Goal: Information Seeking & Learning: Learn about a topic

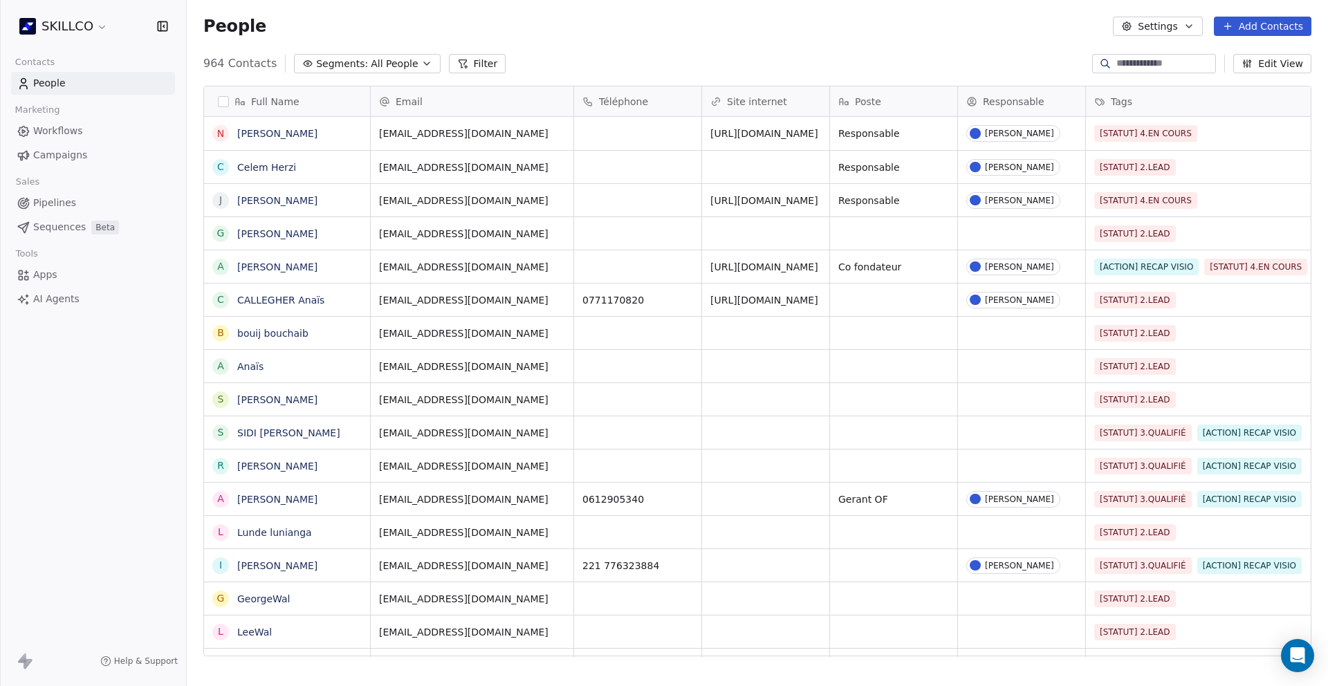
scroll to position [593, 1131]
click at [1012, 230] on div "grid" at bounding box center [1021, 233] width 127 height 32
click at [908, 241] on html "SKILLCO Contacts People Marketing Workflows Campaigns Sales Pipelines Sequences…" at bounding box center [664, 343] width 1328 height 686
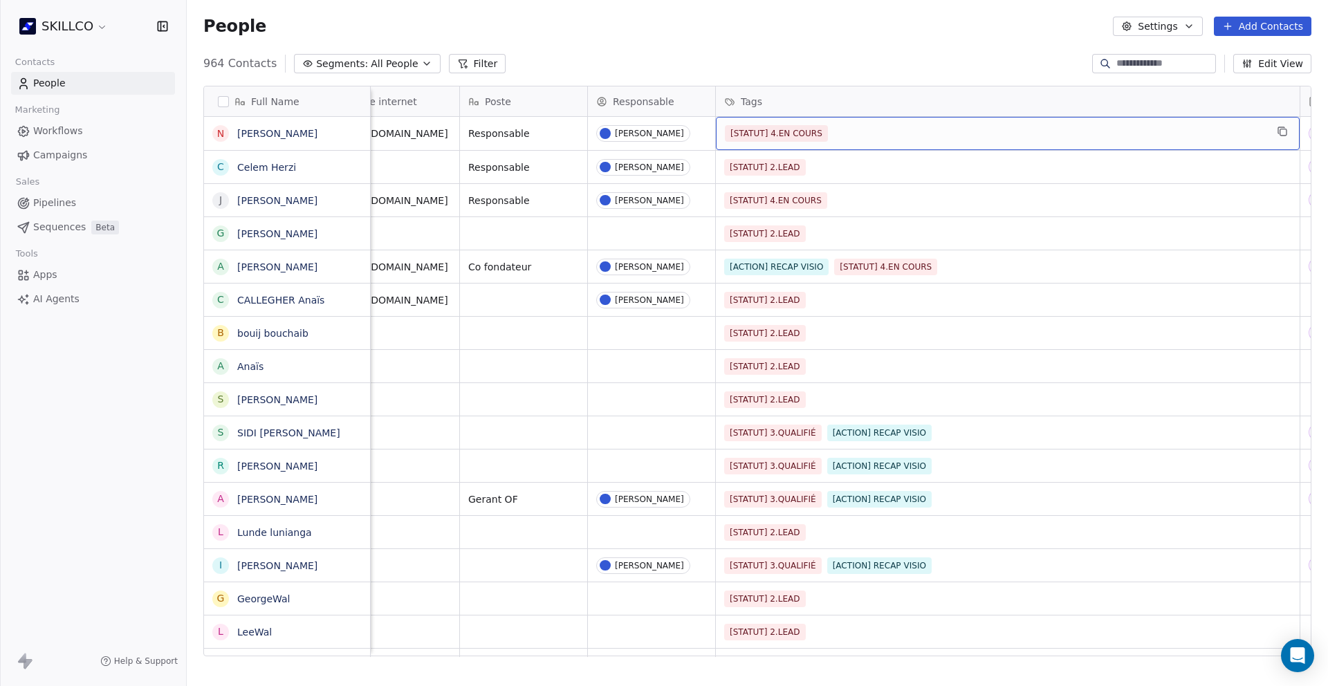
click at [1240, 130] on div "[STATUT] 4.EN COURS" at bounding box center [995, 133] width 541 height 17
click at [981, 137] on div "[STATUT] 4.EN COURS" at bounding box center [995, 133] width 541 height 17
click at [983, 136] on div "[STATUT] 4.EN COURS" at bounding box center [995, 133] width 541 height 17
click at [983, 133] on div "[STATUT] 4.EN COURS" at bounding box center [995, 133] width 541 height 17
click at [984, 135] on div "[STATUT] 4.EN COURS" at bounding box center [995, 133] width 541 height 17
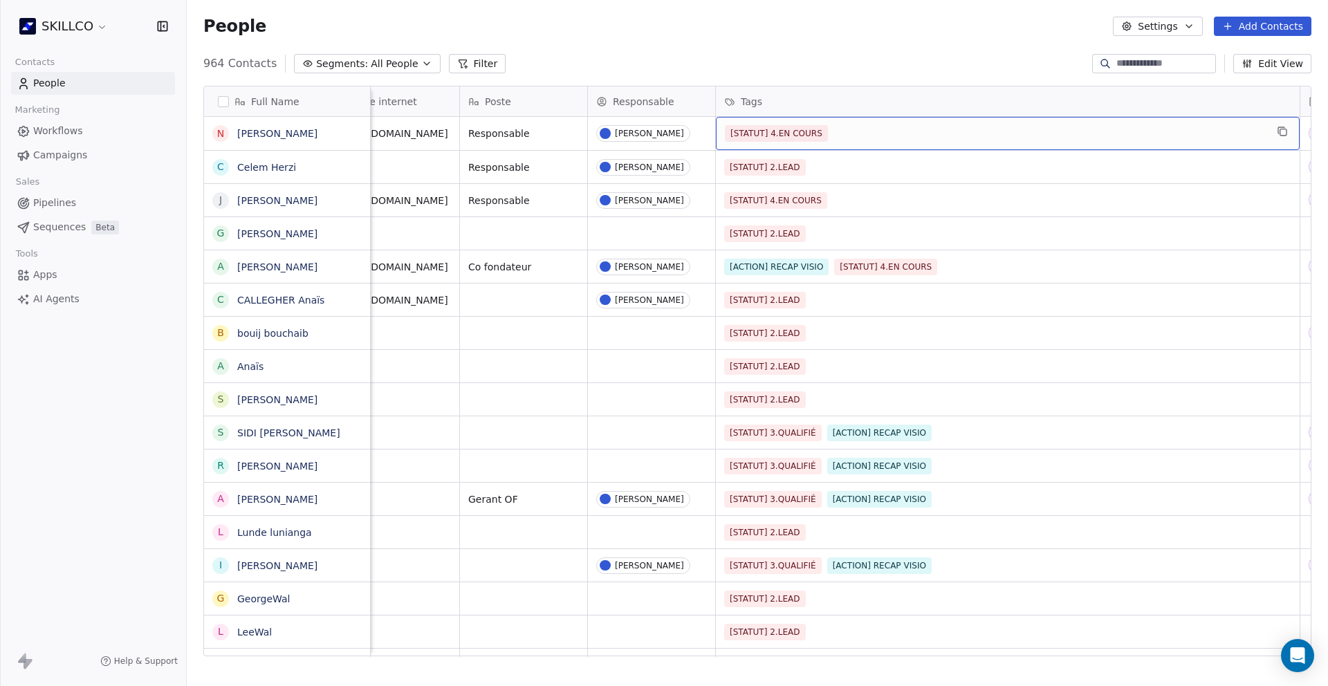
click at [986, 134] on div "[STATUT] 4.EN COURS" at bounding box center [995, 133] width 541 height 17
click at [891, 133] on div "[STATUT] 4.EN COURS" at bounding box center [995, 133] width 541 height 17
click at [893, 133] on div "[STATUT] 4.EN COURS" at bounding box center [995, 133] width 541 height 17
click at [853, 133] on div "[STATUT] 4.EN COURS" at bounding box center [995, 133] width 541 height 17
click at [854, 132] on div "[STATUT] 4.EN COURS" at bounding box center [995, 133] width 541 height 17
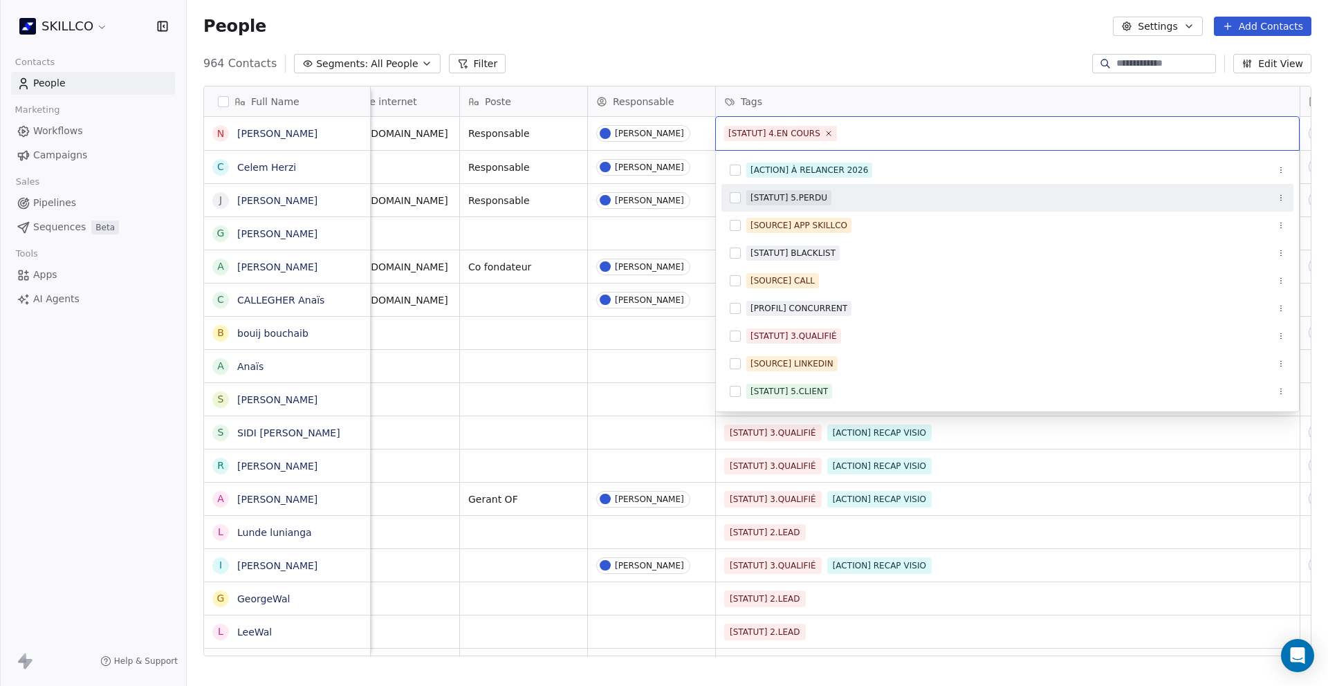
click at [1023, 129] on input "text" at bounding box center [1064, 133] width 451 height 15
click at [951, 77] on html "SKILLCO Contacts People Marketing Workflows Campaigns Sales Pipelines Sequences…" at bounding box center [664, 343] width 1328 height 686
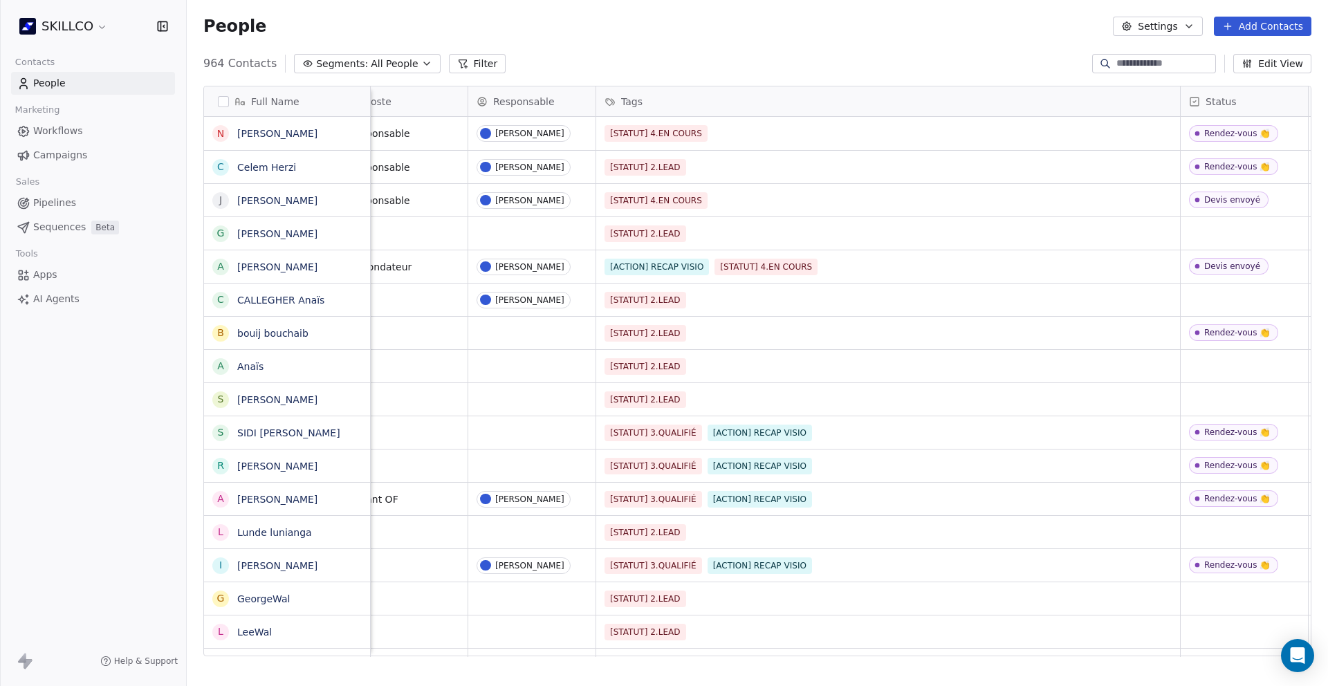
scroll to position [0, 496]
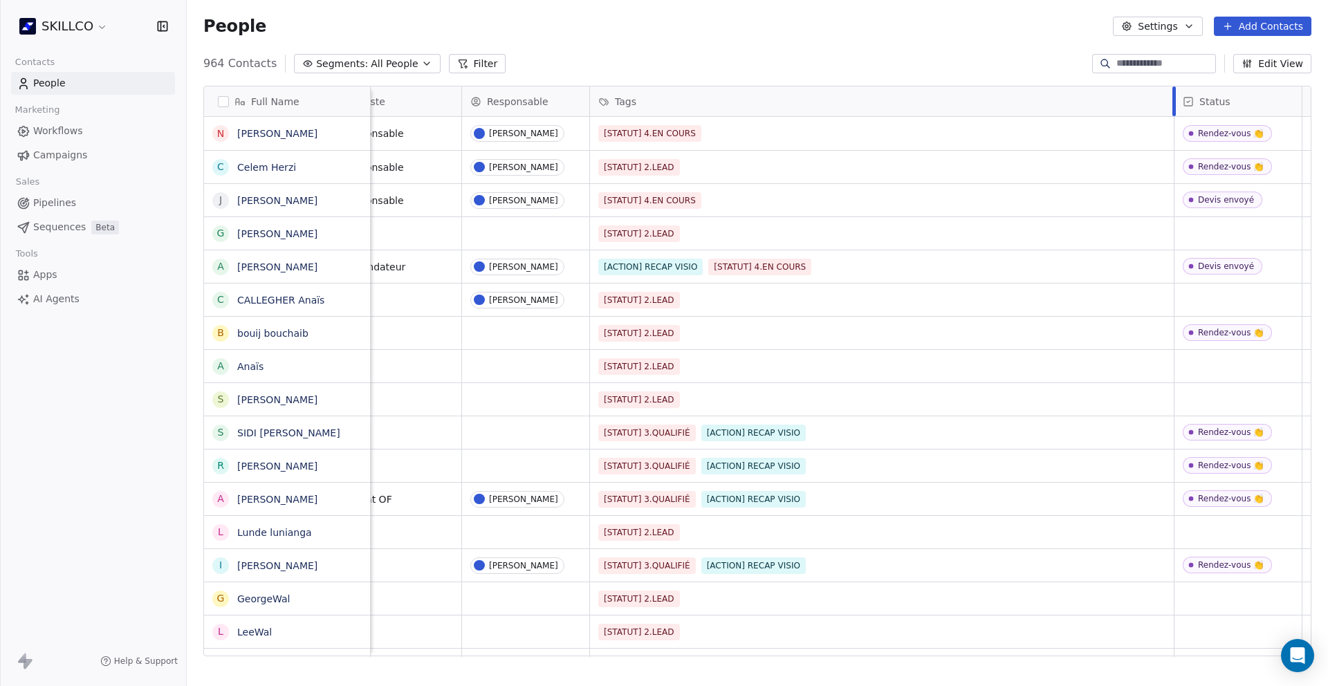
click at [1172, 102] on div "Email Téléphone Site internet Poste Responsable Tags Status Besoin client Scori…" at bounding box center [989, 101] width 2228 height 30
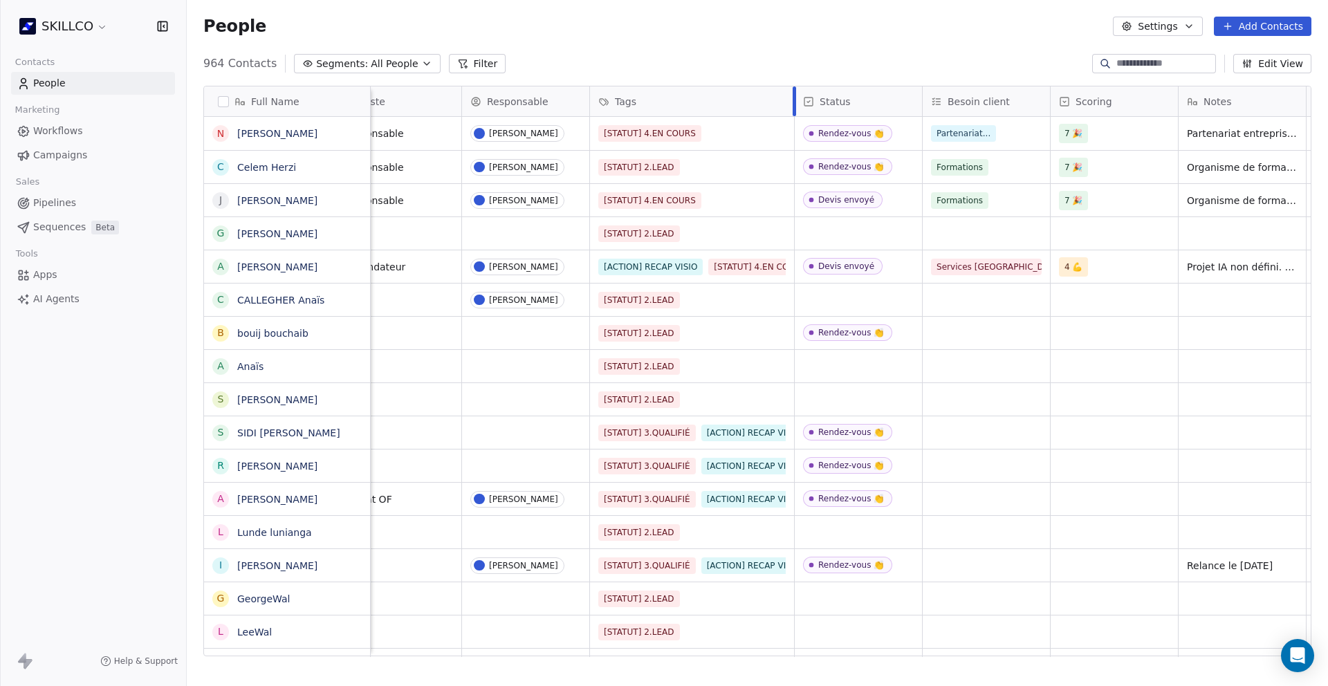
drag, startPoint x: 1172, startPoint y: 102, endPoint x: 792, endPoint y: 120, distance: 380.0
click at [792, 120] on div "Email Téléphone Site internet Poste Responsable Tags Status Besoin client Scori…" at bounding box center [799, 371] width 1848 height 570
click at [846, 232] on div "grid" at bounding box center [857, 233] width 127 height 32
click at [847, 233] on div "grid" at bounding box center [857, 233] width 127 height 32
click at [846, 232] on div "grid" at bounding box center [857, 233] width 127 height 32
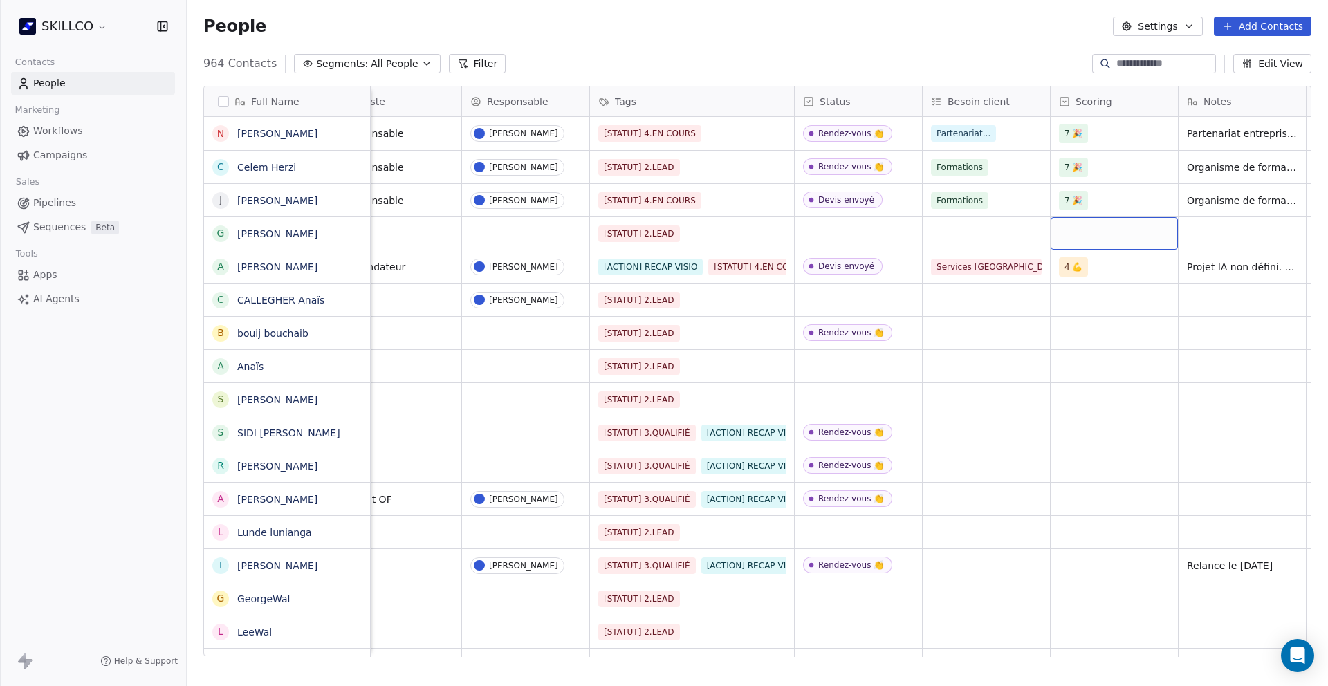
click at [1087, 236] on div "grid" at bounding box center [1113, 233] width 127 height 32
click at [1088, 236] on div "grid" at bounding box center [1113, 233] width 127 height 32
click at [1252, 235] on html "SKILLCO Contacts People Marketing Workflows Campaigns Sales Pipelines Sequences…" at bounding box center [664, 343] width 1328 height 686
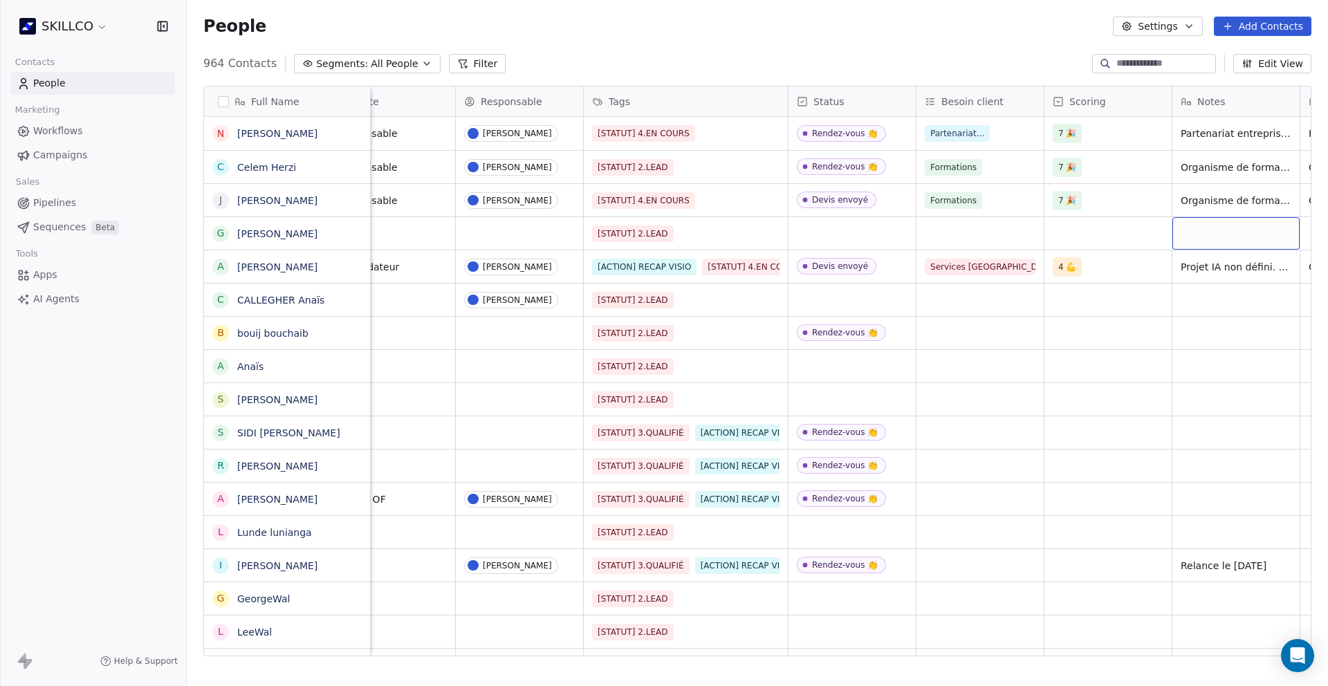
click at [1246, 234] on div "grid" at bounding box center [1235, 233] width 127 height 32
click at [993, 651] on html "SKILLCO Contacts People Marketing Workflows Campaigns Sales Pipelines Sequences…" at bounding box center [664, 343] width 1328 height 686
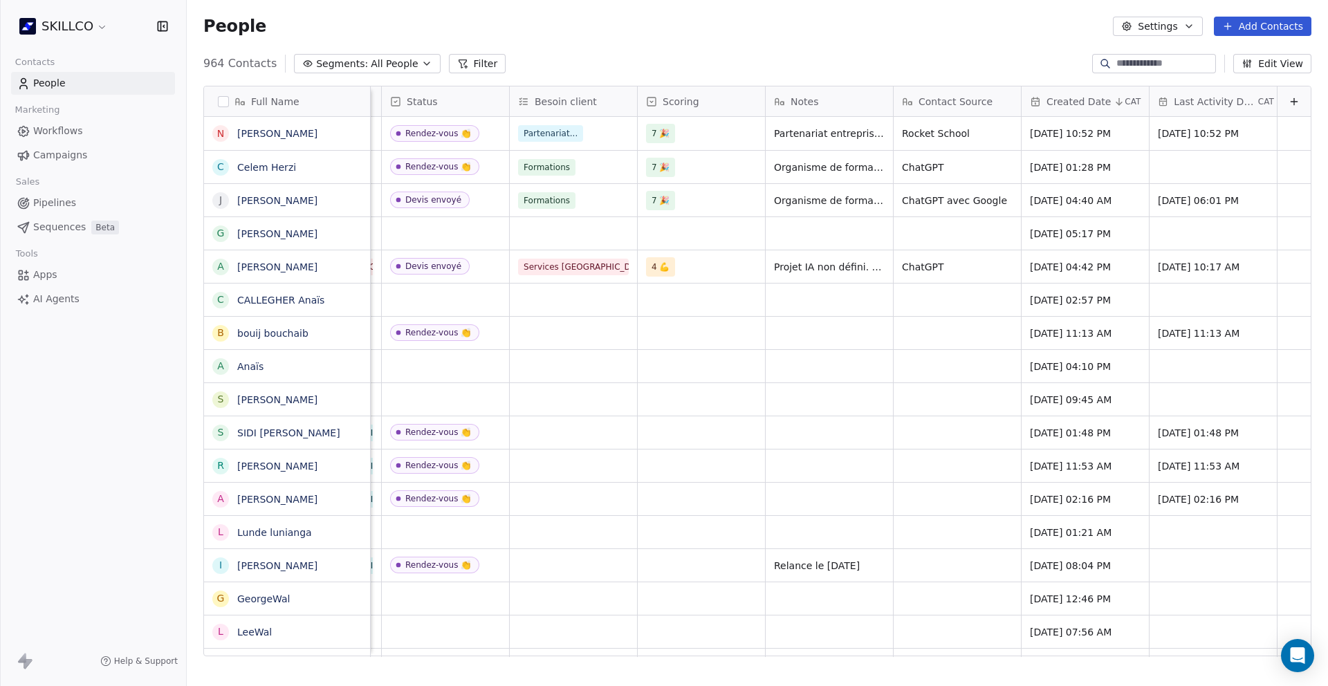
scroll to position [0, 0]
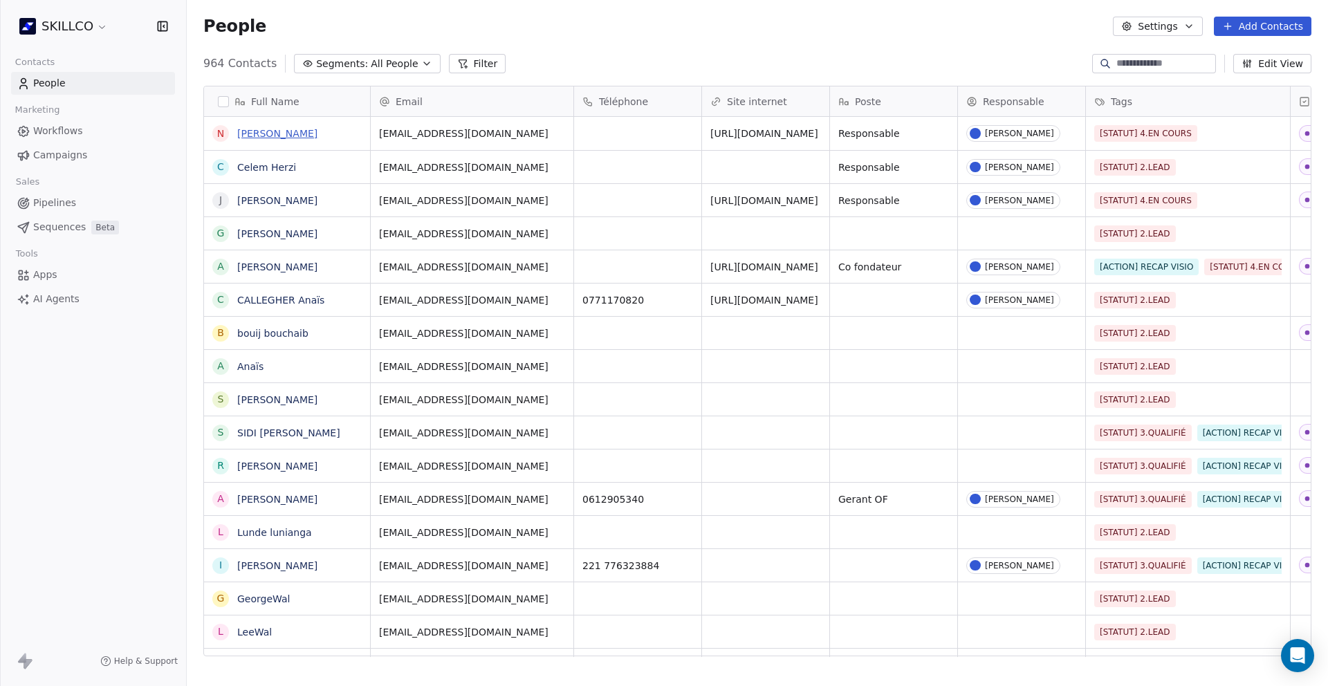
click at [283, 138] on link "Nicola Goubet" at bounding box center [277, 133] width 80 height 11
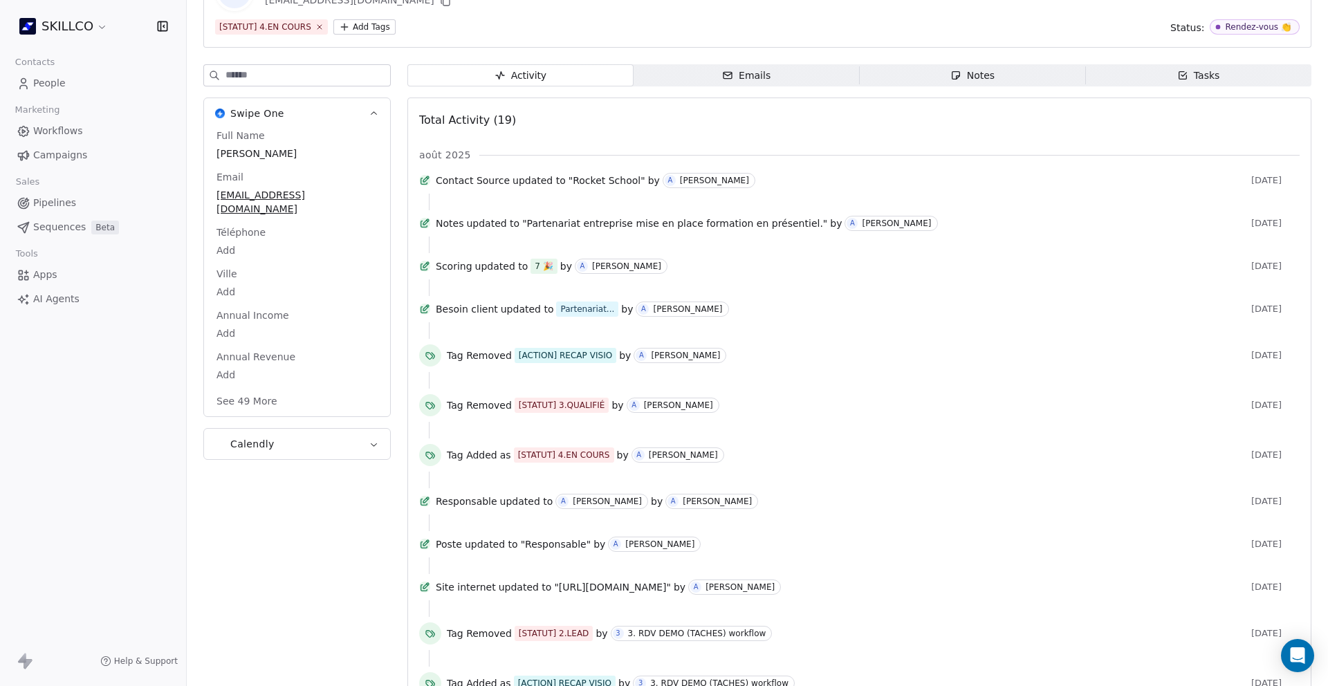
scroll to position [102, 0]
click at [757, 84] on div "Emails" at bounding box center [746, 78] width 48 height 15
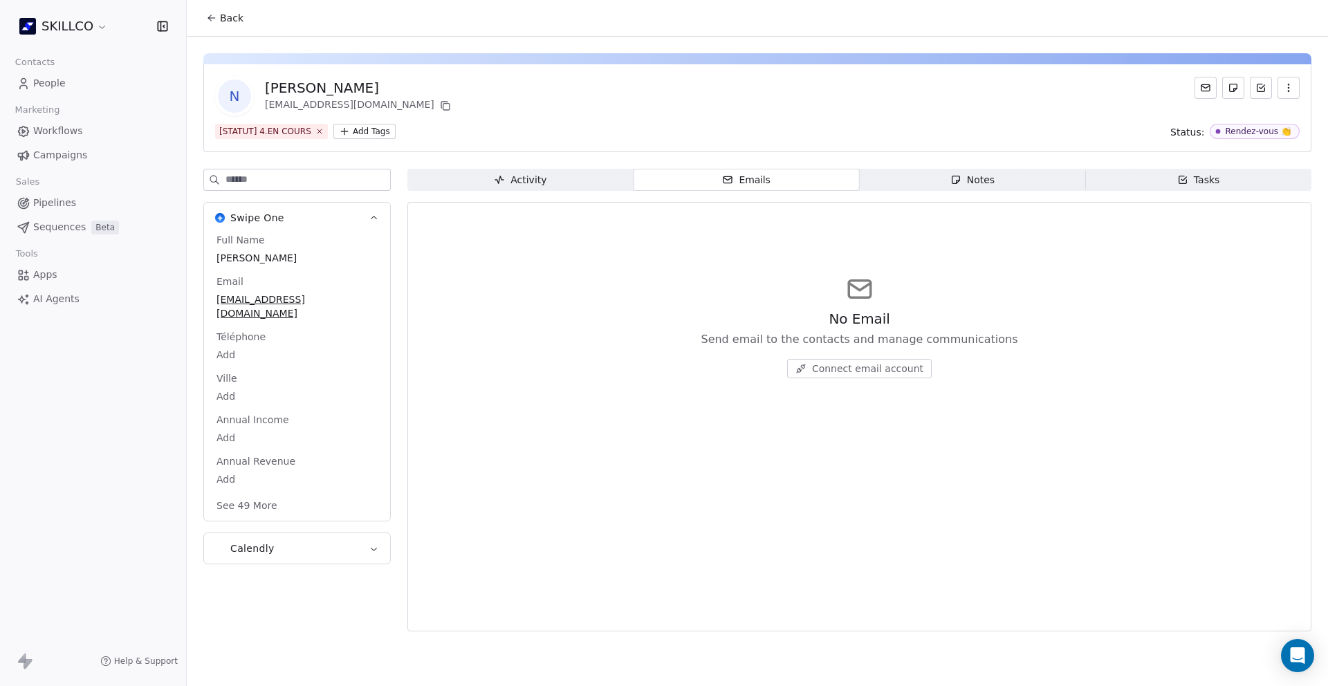
click at [817, 370] on span "Connect email account" at bounding box center [867, 369] width 111 height 14
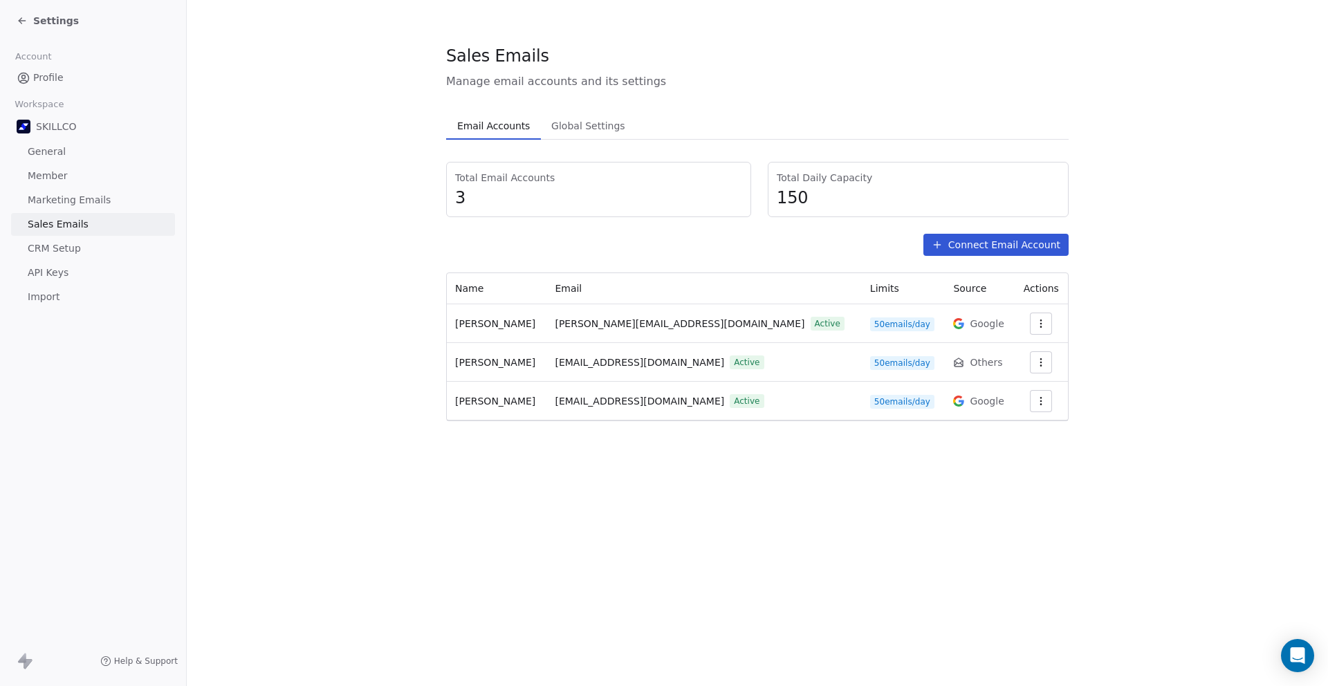
click at [1002, 254] on button "Connect Email Account" at bounding box center [995, 245] width 145 height 22
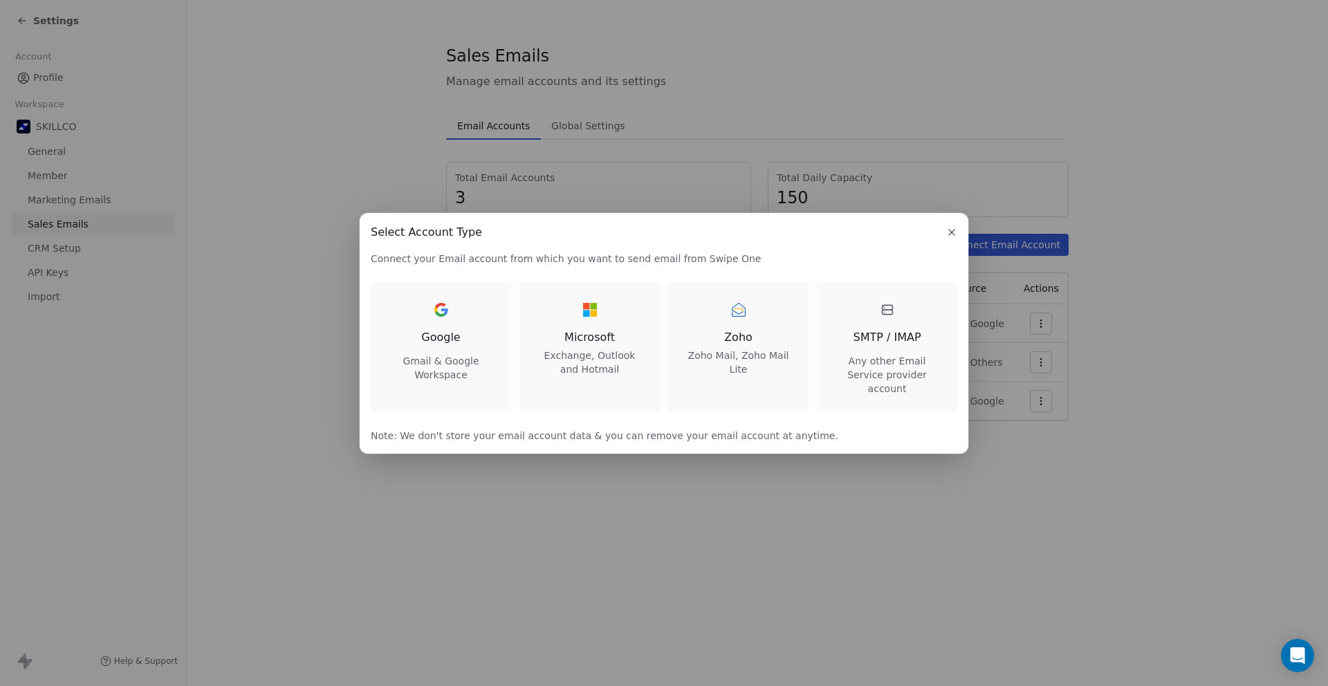
click at [418, 367] on span "Gmail & Google Workspace" at bounding box center [440, 368] width 107 height 28
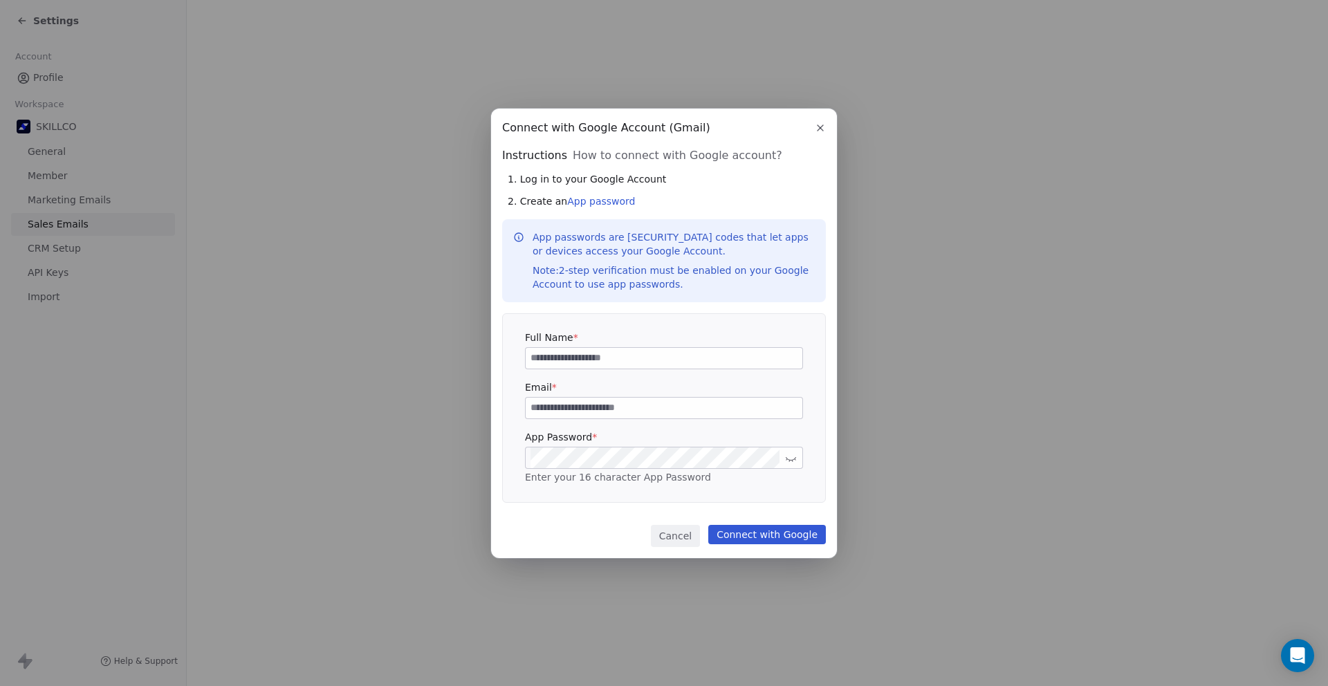
click at [604, 363] on input at bounding box center [663, 358] width 277 height 21
type input "*"
click at [566, 358] on input "**********" at bounding box center [663, 358] width 277 height 21
type input "**********"
drag, startPoint x: 661, startPoint y: 369, endPoint x: 393, endPoint y: 362, distance: 268.4
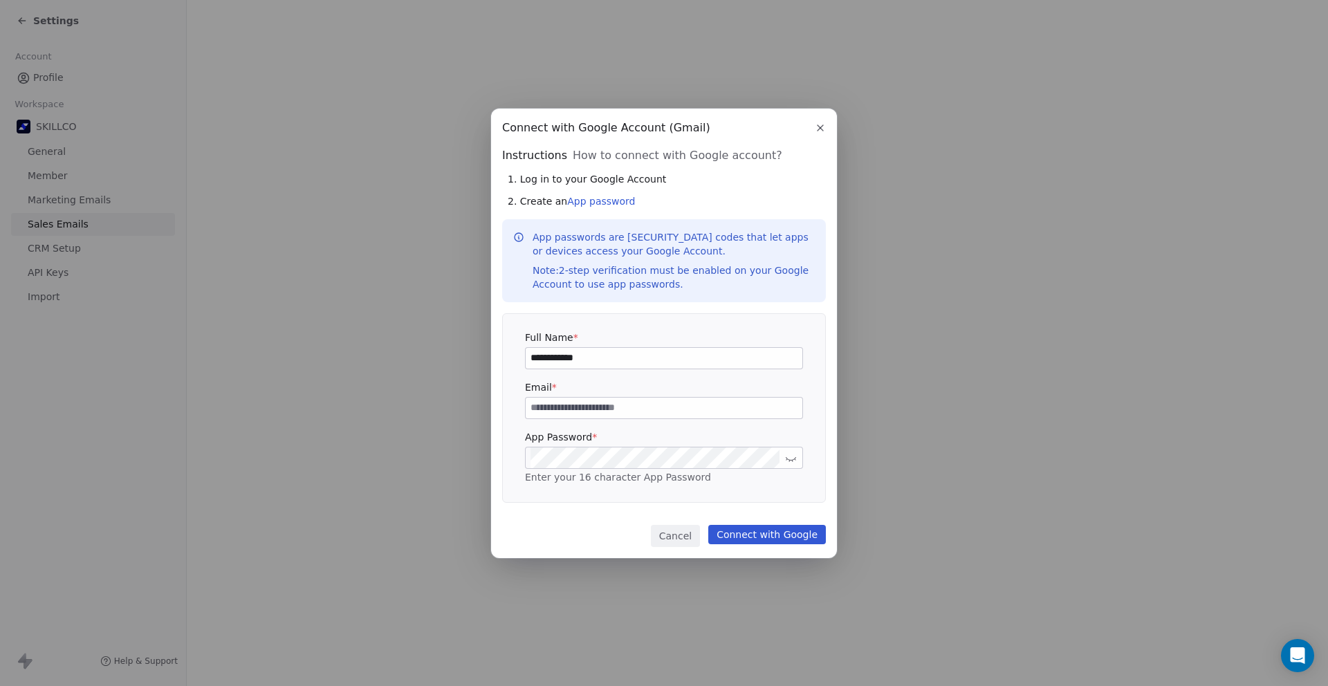
click at [349, 371] on div "**********" at bounding box center [664, 342] width 1328 height 513
drag, startPoint x: 615, startPoint y: 362, endPoint x: 418, endPoint y: 349, distance: 196.8
click at [418, 349] on div "**********" at bounding box center [664, 342] width 1328 height 513
click at [824, 133] on icon "button" at bounding box center [820, 127] width 11 height 11
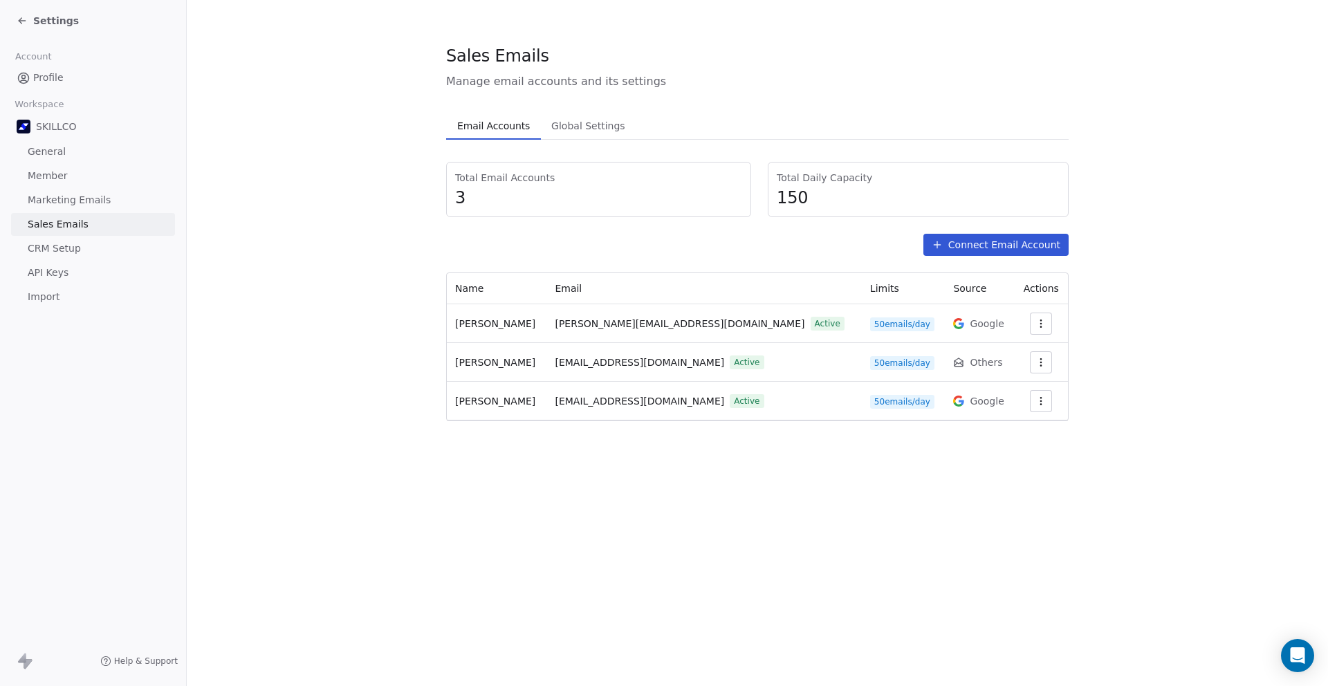
click at [22, 17] on icon at bounding box center [22, 20] width 11 height 11
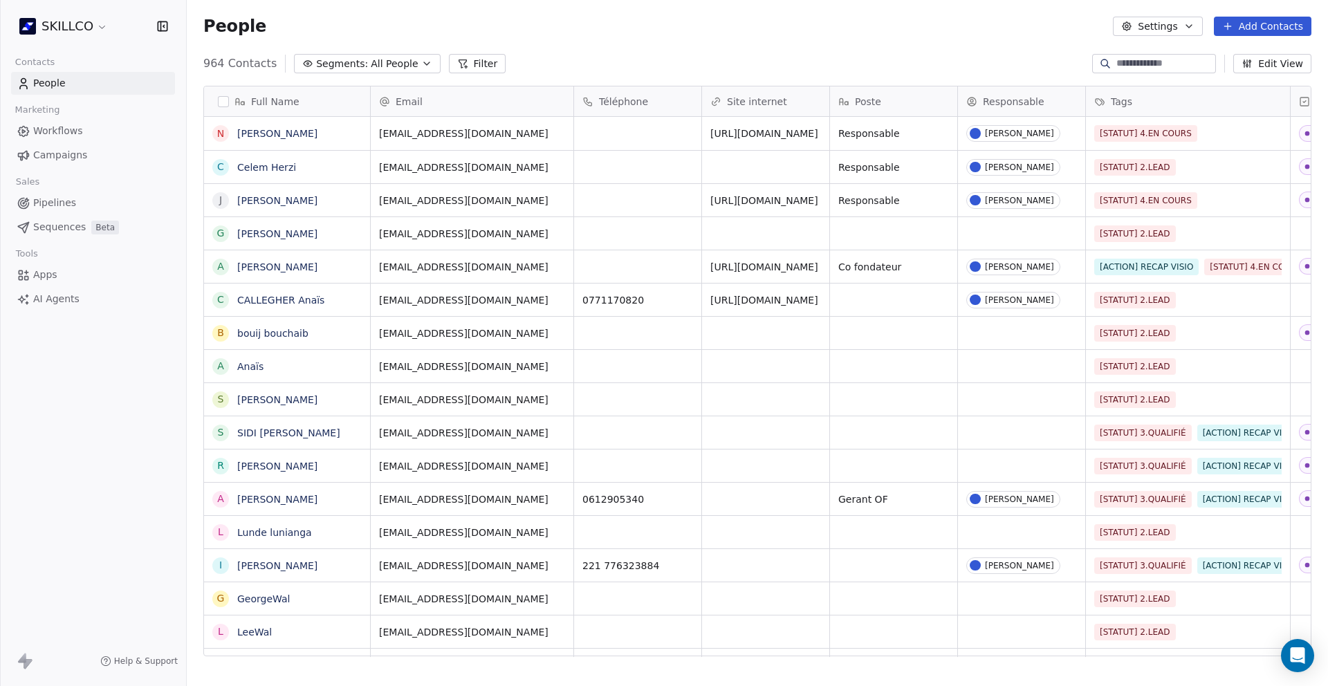
scroll to position [593, 1131]
click at [284, 132] on link "Nicola Goubet" at bounding box center [277, 133] width 80 height 11
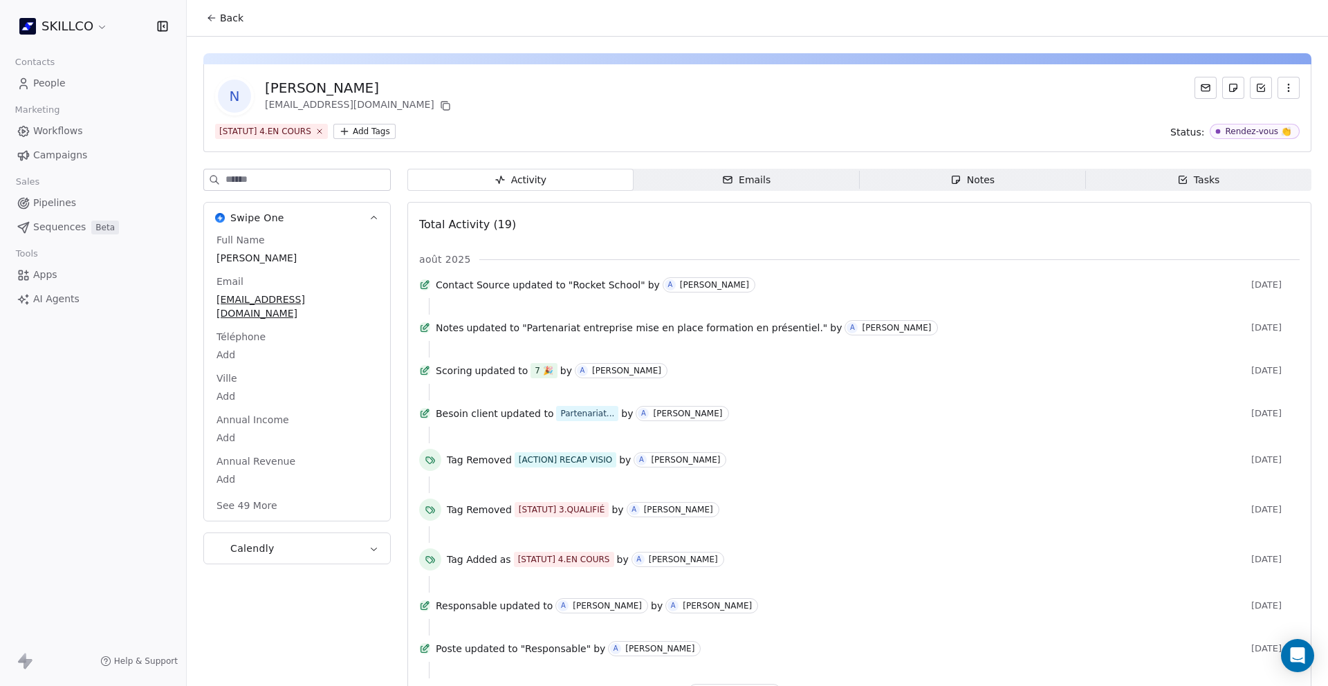
click at [917, 176] on span "Notes Notes" at bounding box center [972, 180] width 226 height 22
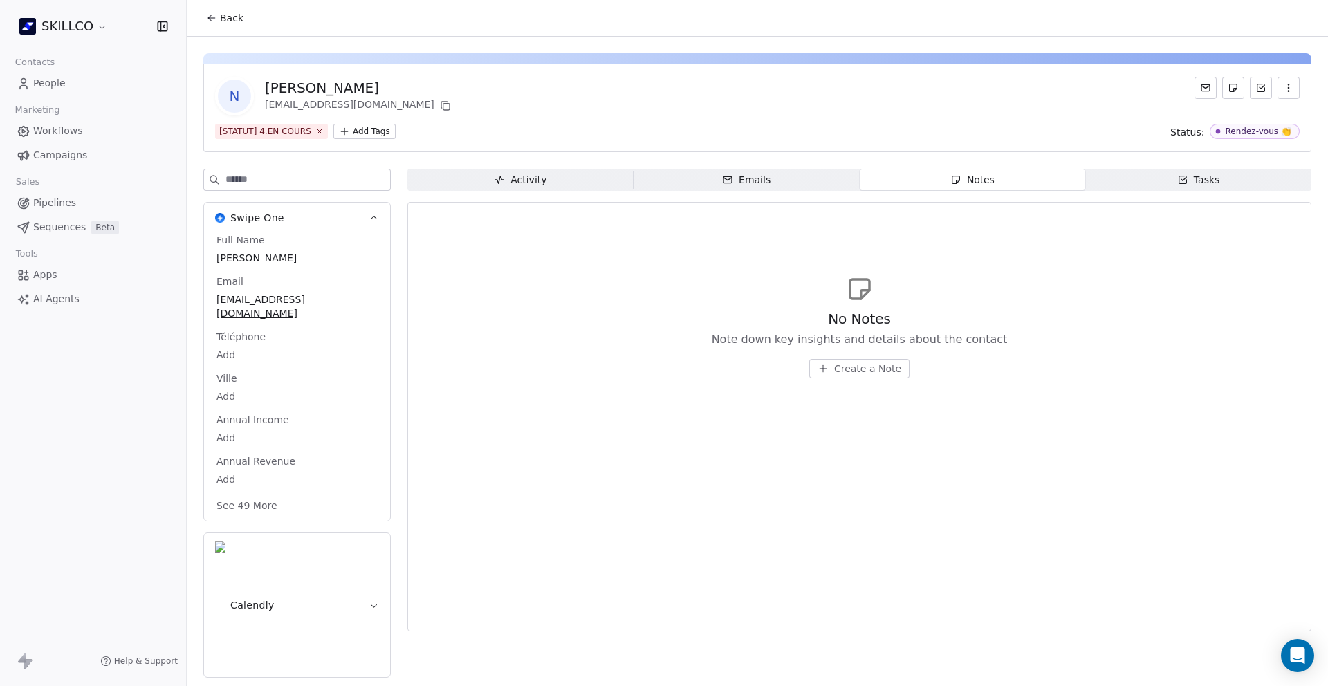
click at [870, 371] on span "Create a Note" at bounding box center [867, 369] width 67 height 14
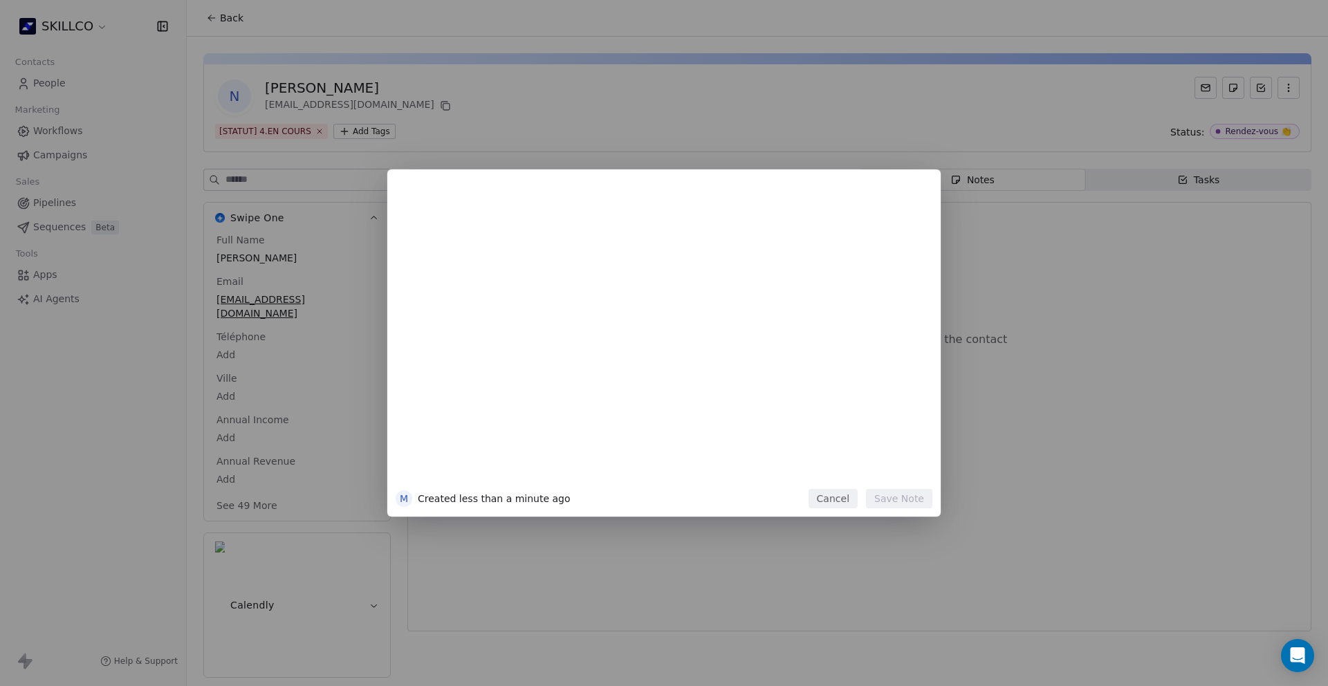
click at [838, 506] on button "Cancel" at bounding box center [832, 498] width 49 height 19
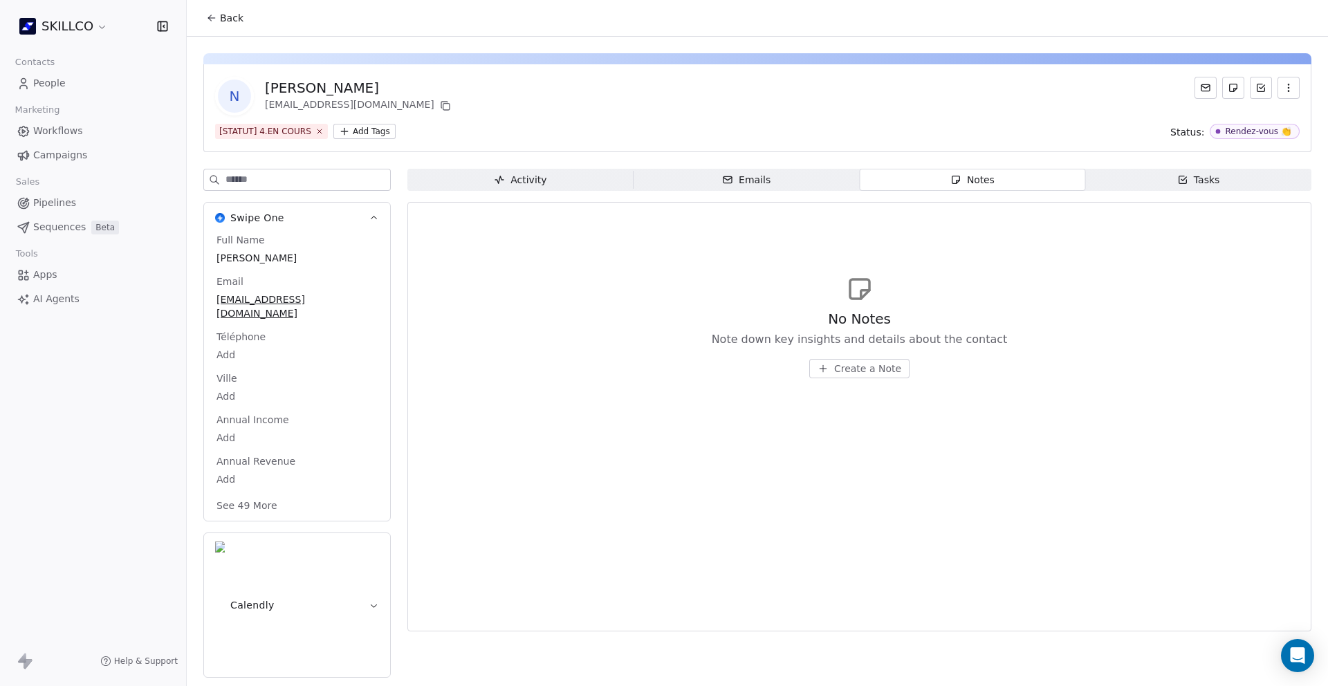
click at [838, 506] on div "No Notes Note down key insights and details about the contact Create a Note" at bounding box center [859, 416] width 880 height 411
click at [1221, 184] on span "Tasks Tasks" at bounding box center [1198, 180] width 226 height 22
click at [847, 363] on span "Create a Task" at bounding box center [867, 369] width 65 height 14
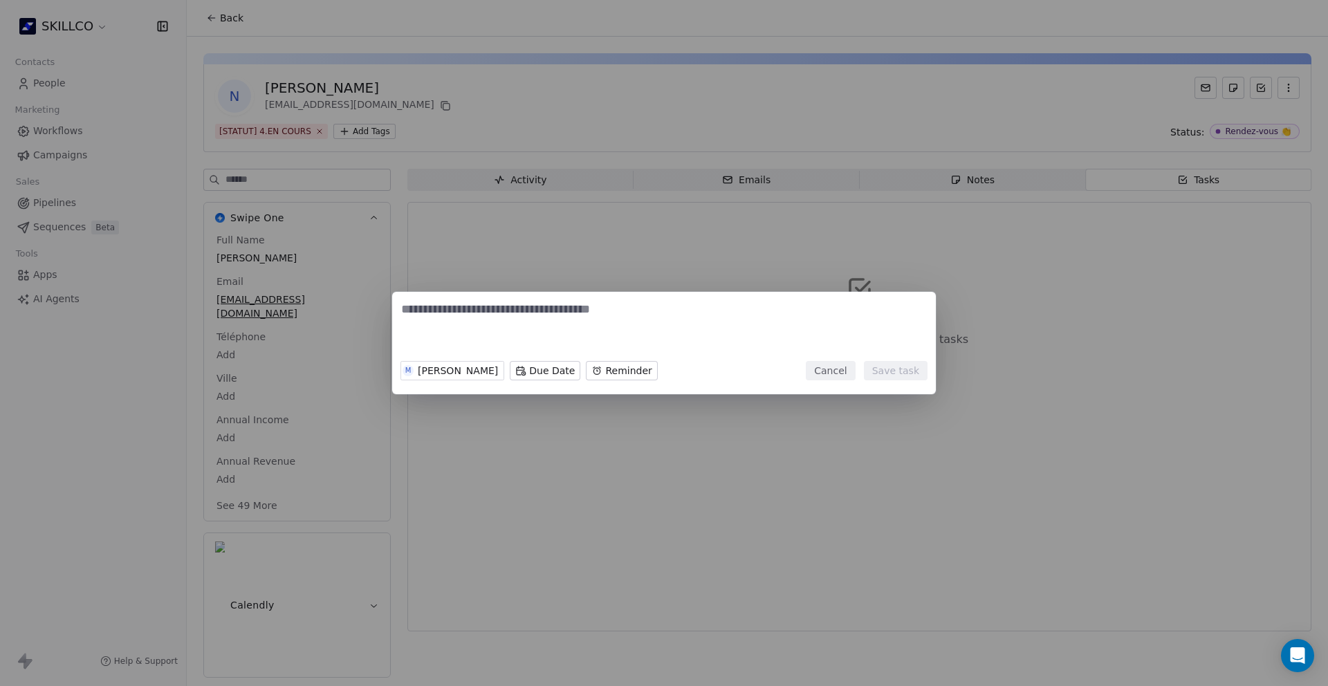
click at [847, 363] on button "Cancel" at bounding box center [830, 370] width 49 height 19
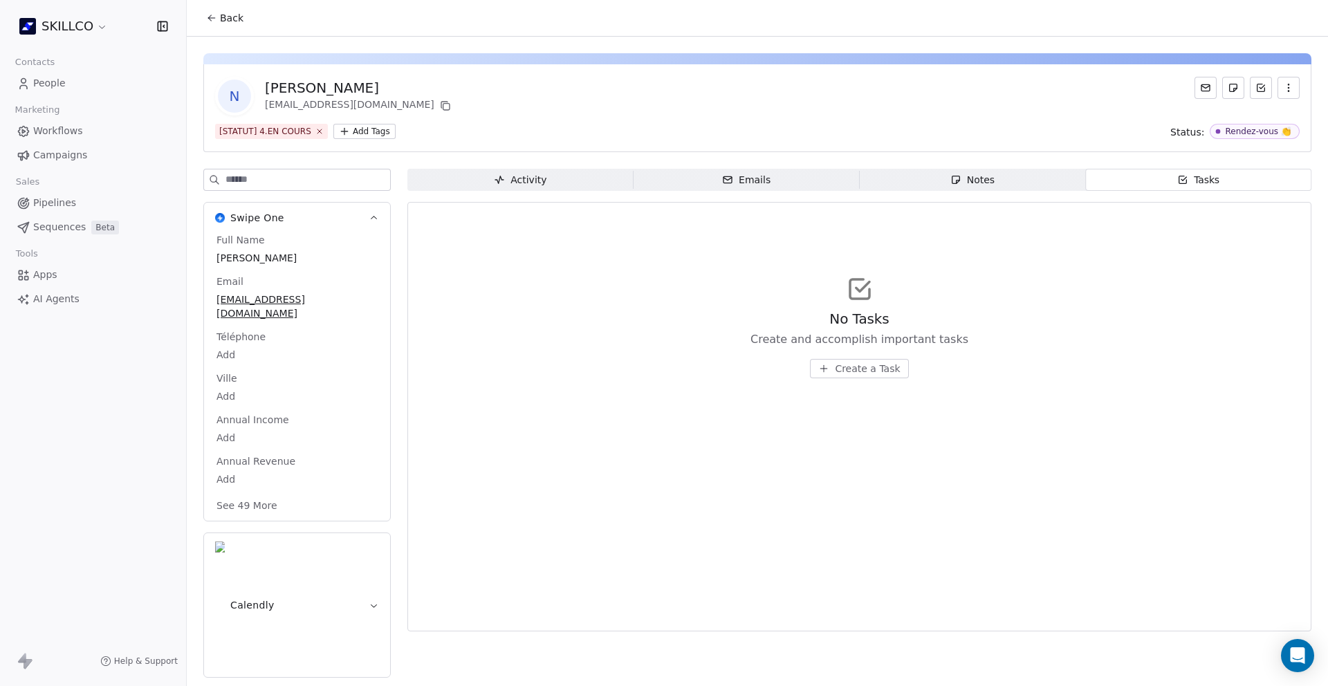
click at [222, 15] on span "Back" at bounding box center [232, 18] width 24 height 14
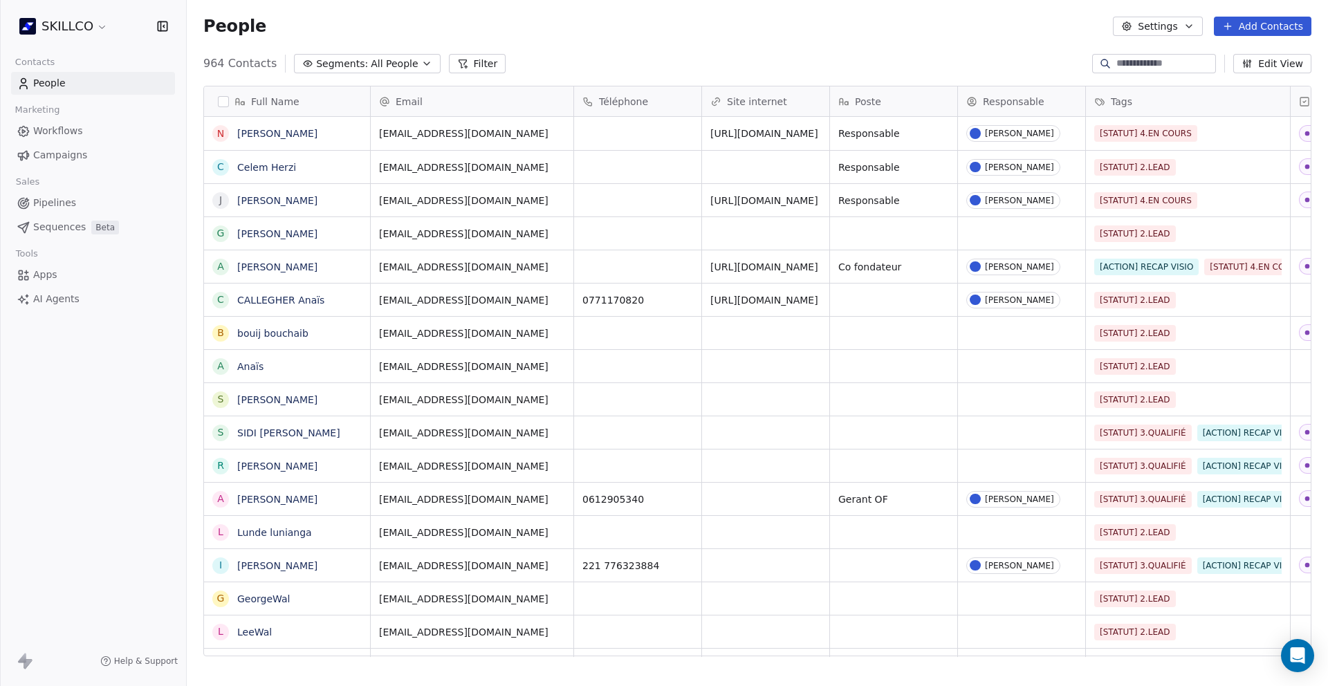
scroll to position [593, 1131]
click at [1153, 59] on input at bounding box center [1164, 64] width 97 height 14
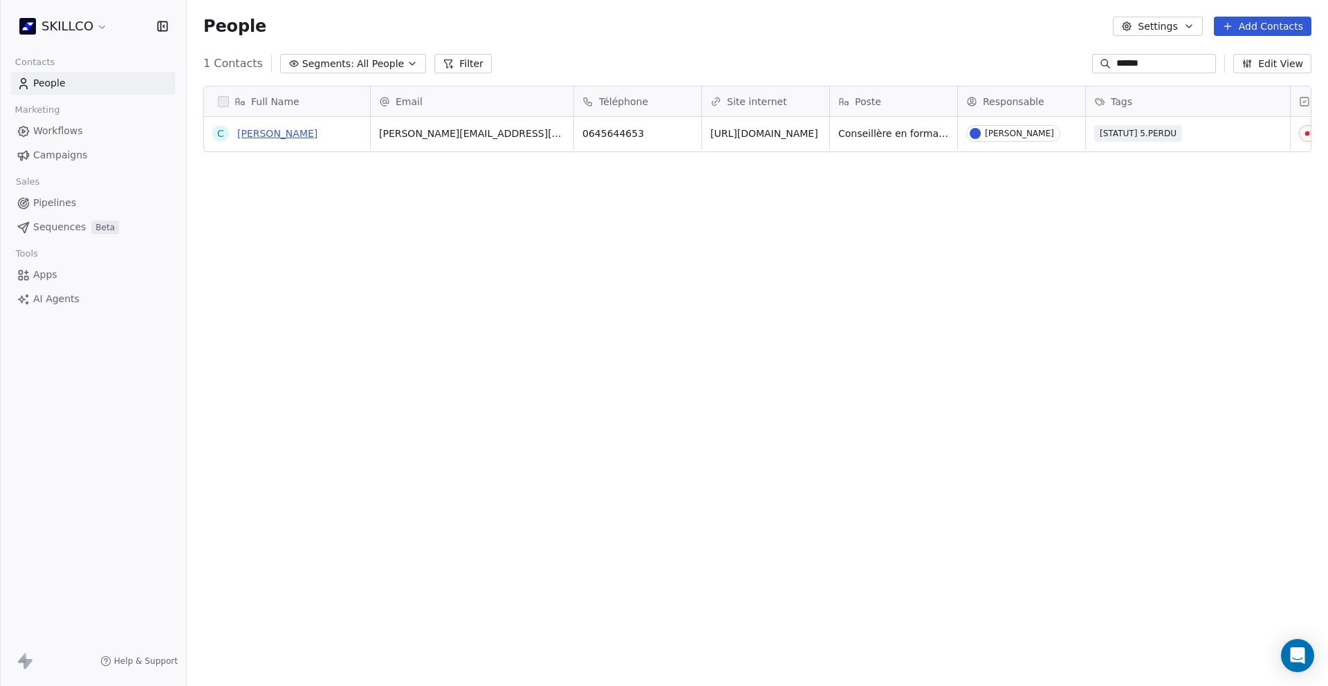
type input "*****"
click at [287, 133] on link "Chloé Gallimard" at bounding box center [277, 133] width 80 height 11
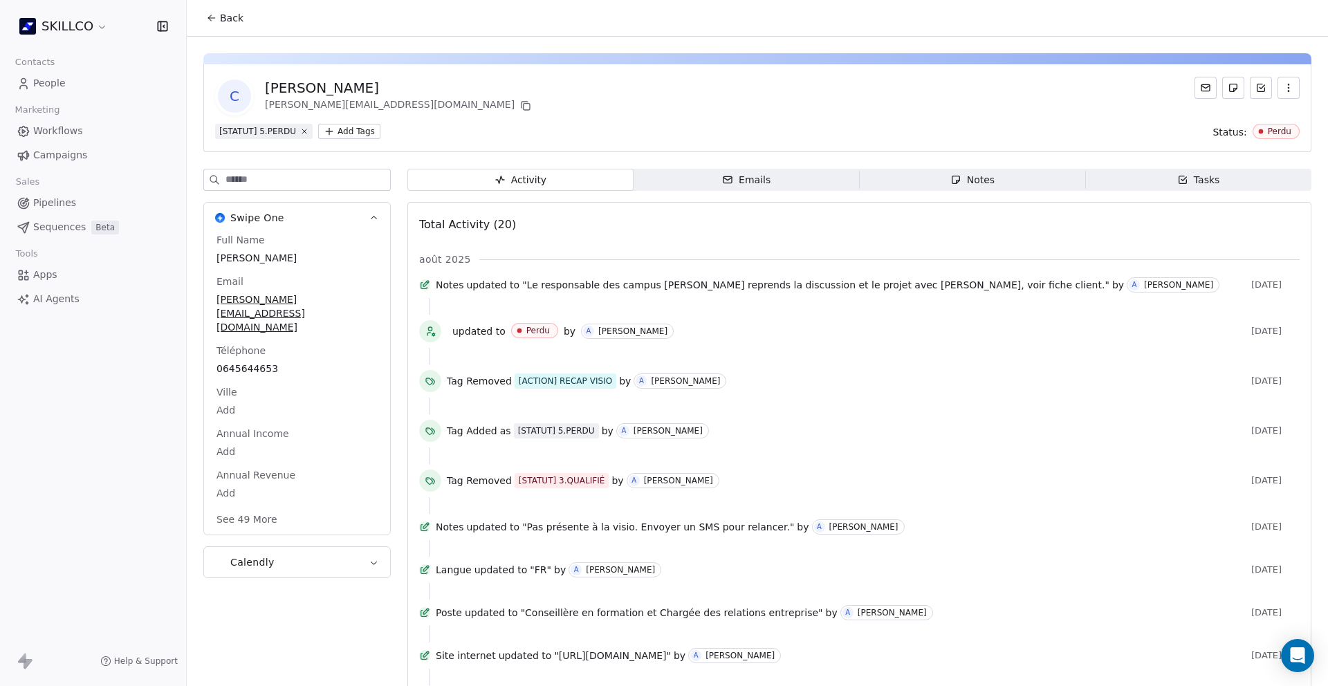
click at [1020, 189] on span "Notes Notes" at bounding box center [972, 180] width 226 height 22
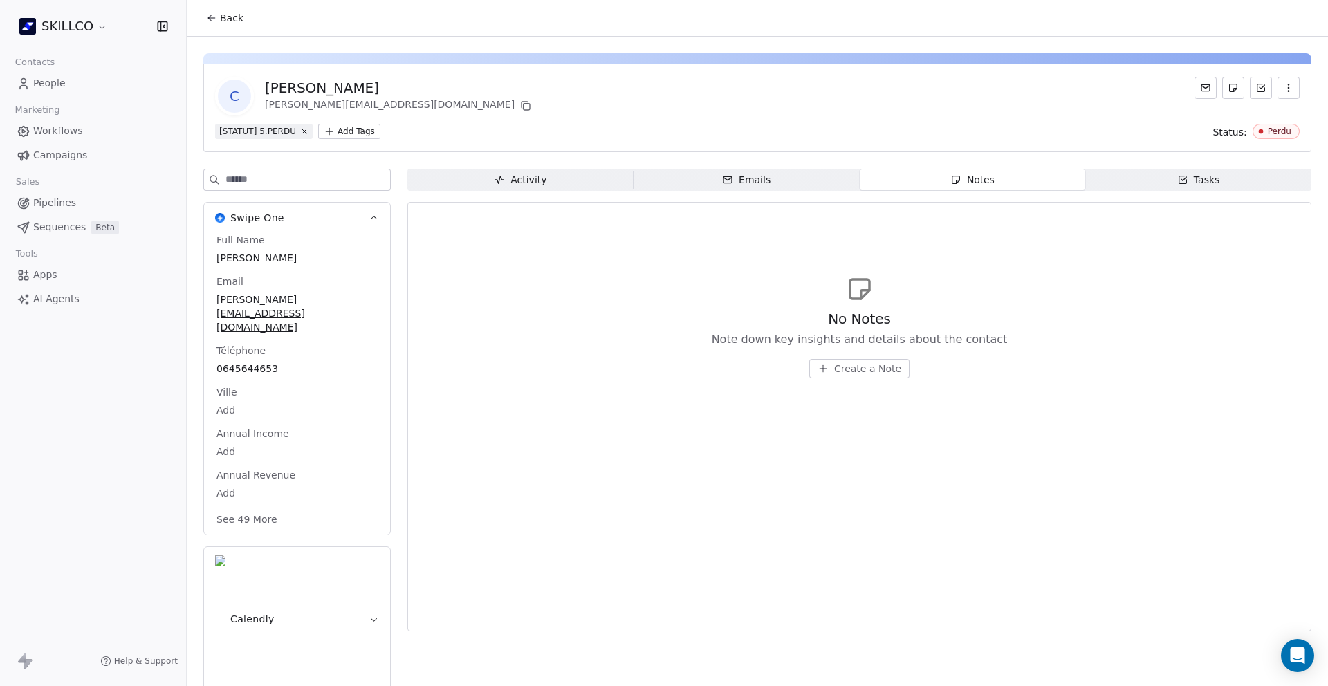
click at [580, 176] on span "Activity Activity" at bounding box center [520, 180] width 226 height 22
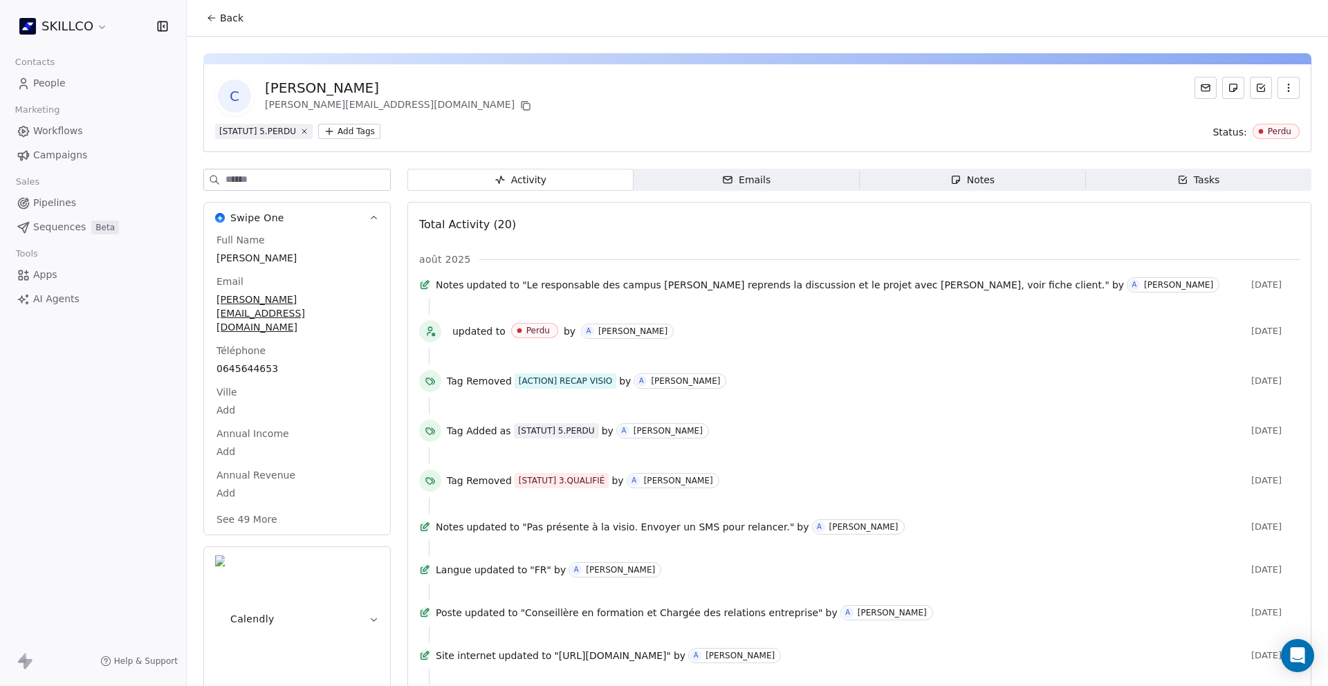
click at [930, 174] on span "Notes Notes" at bounding box center [972, 180] width 226 height 22
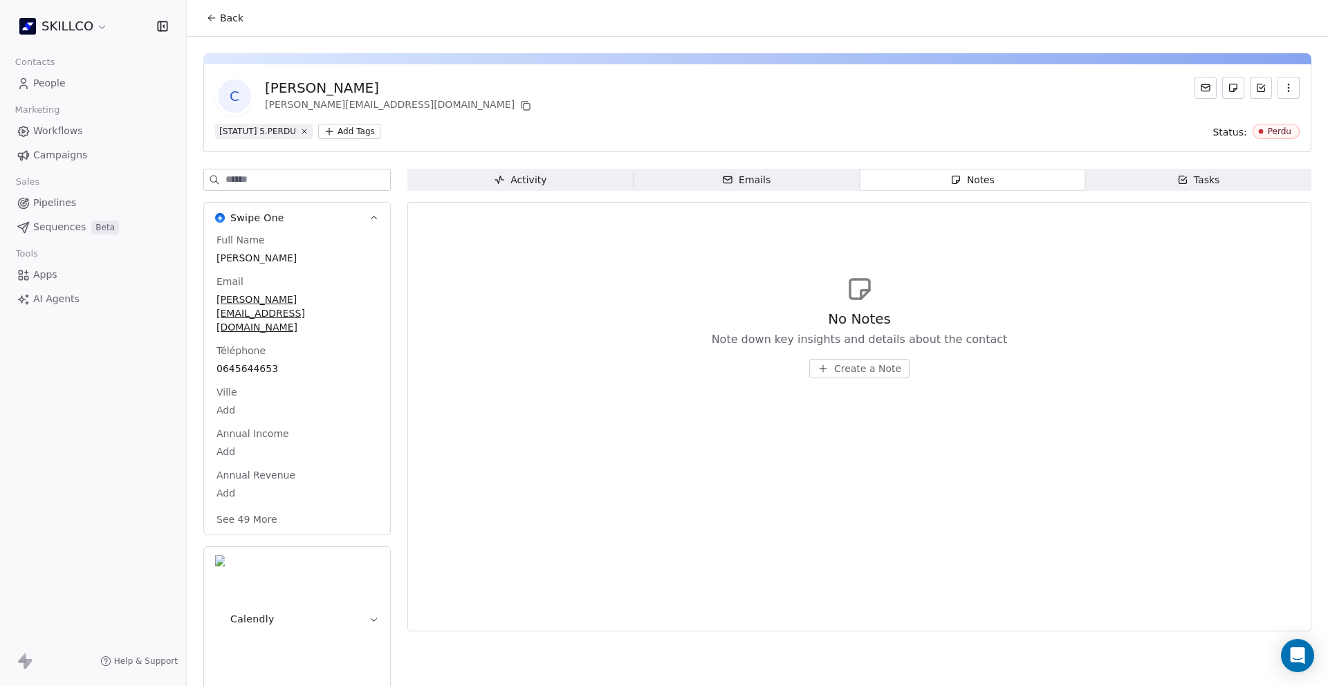
click at [874, 281] on div "No Notes Note down key insights and details about the contact Create a Note" at bounding box center [859, 326] width 880 height 170
click at [969, 268] on div "No Notes Note down key insights and details about the contact Create a Note" at bounding box center [859, 326] width 880 height 170
click at [622, 178] on span "Activity Activity" at bounding box center [520, 180] width 226 height 22
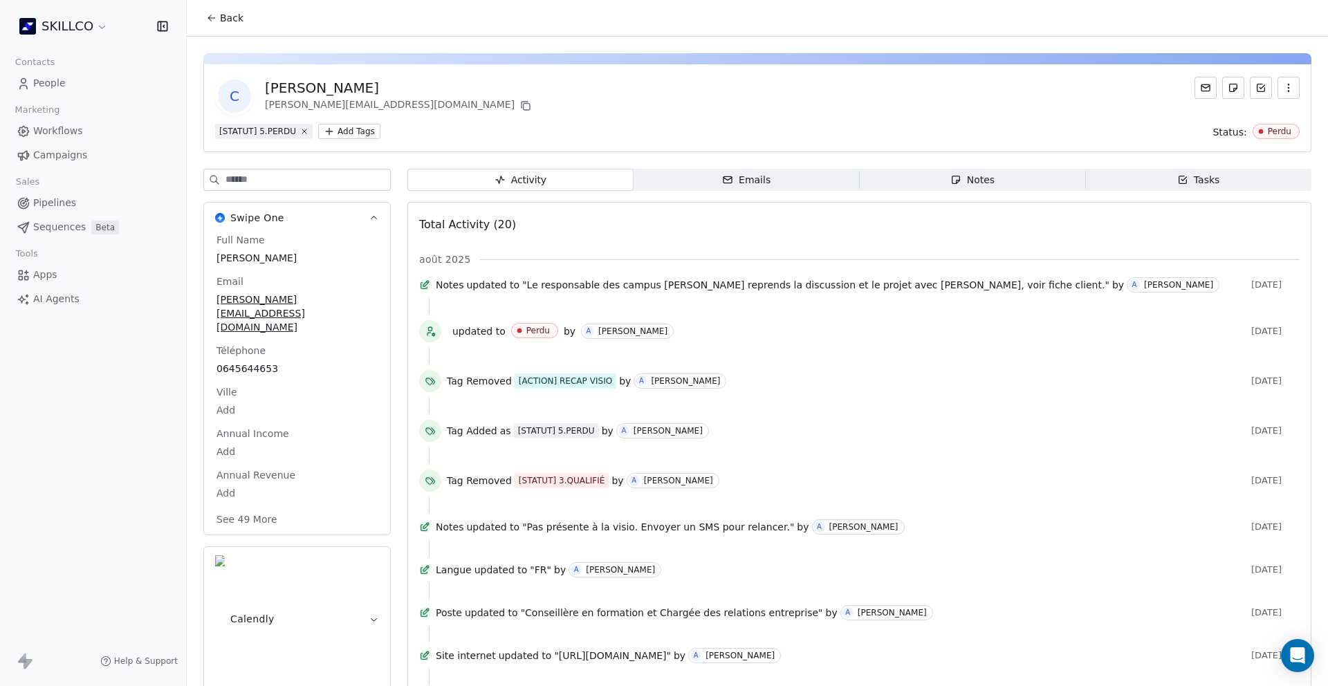
click at [210, 24] on button "Back" at bounding box center [225, 18] width 54 height 25
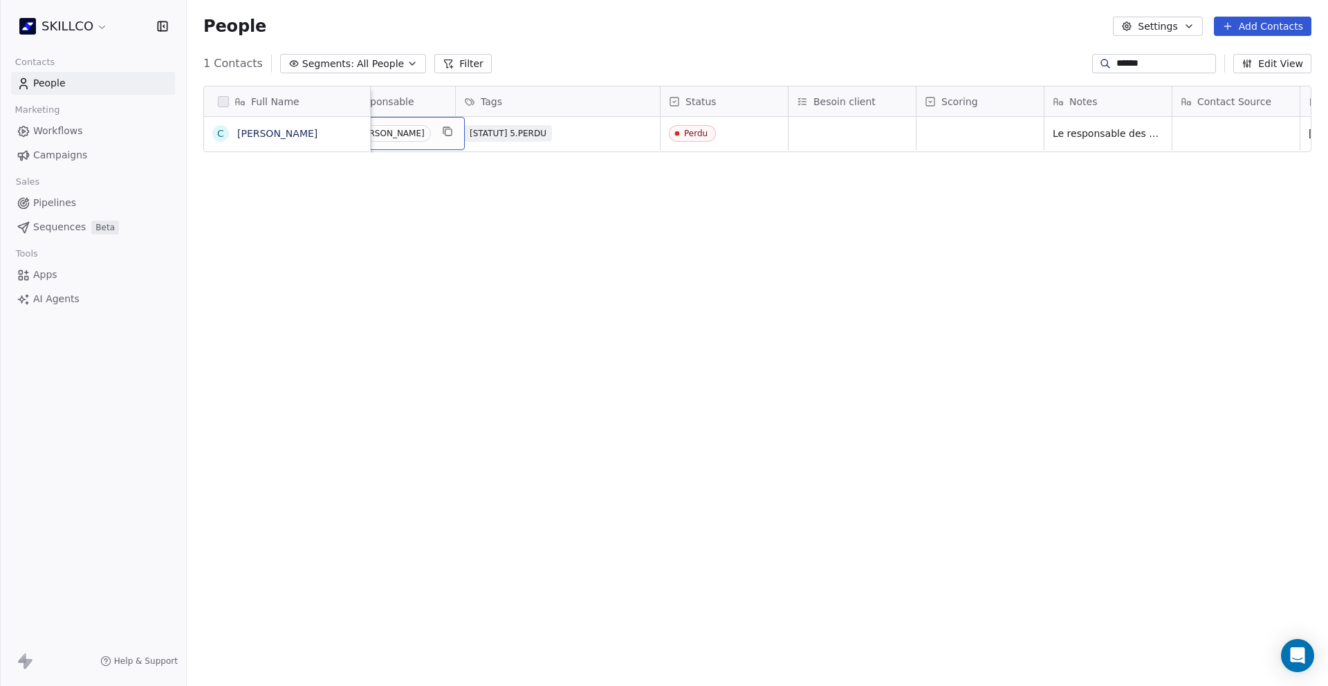
scroll to position [0, 459]
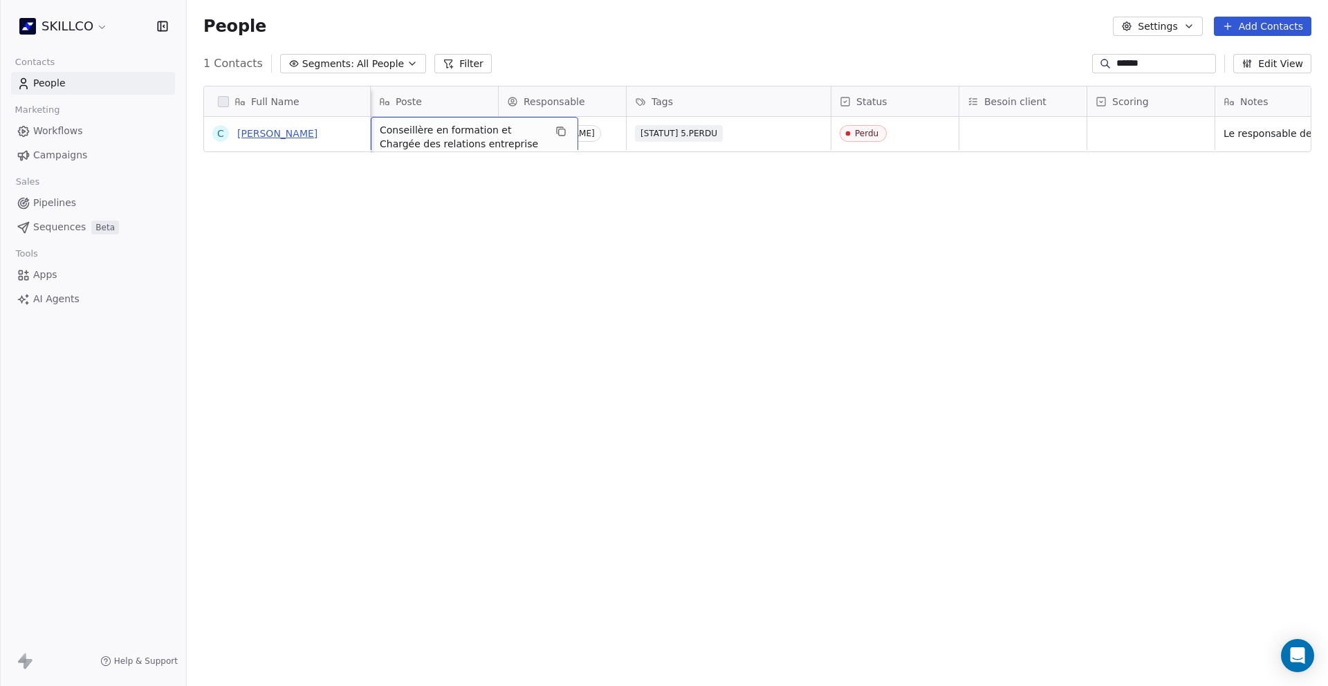
click at [299, 133] on link "Chloé Gallimard" at bounding box center [277, 133] width 80 height 11
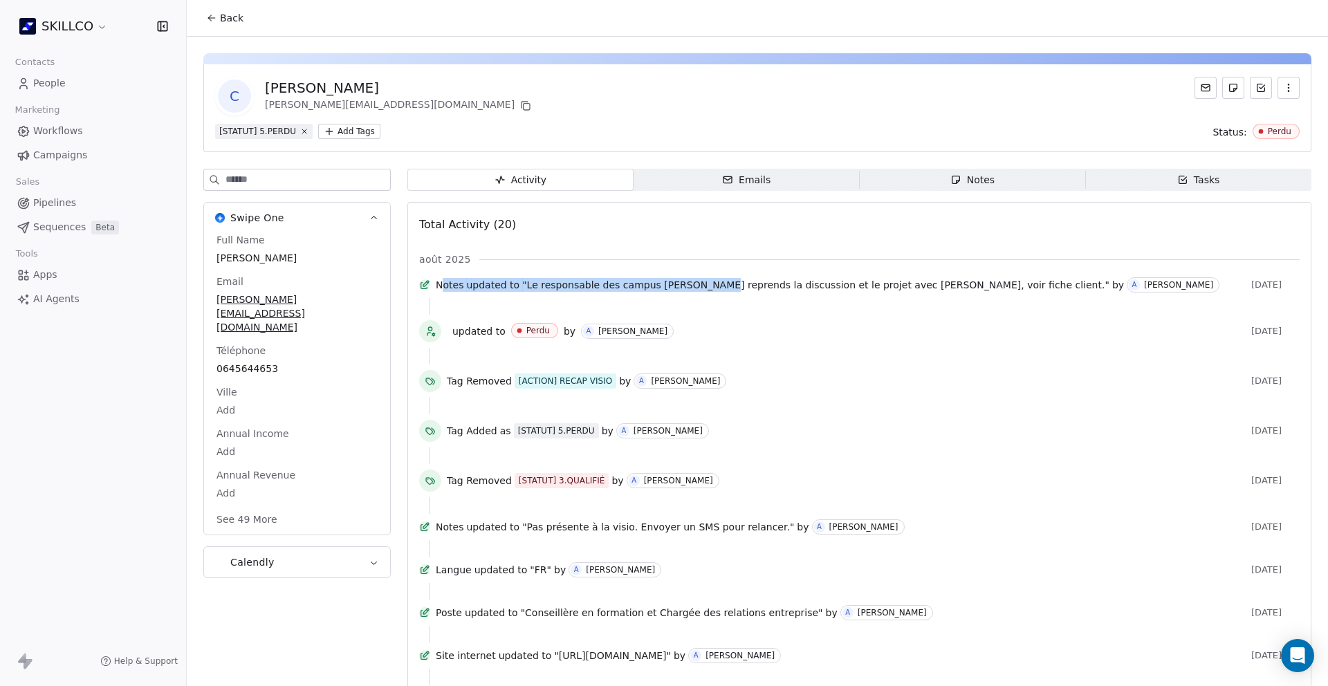
click at [451, 292] on div "Notes updated to "Le responsable des campus Jérémie Labat reprends la discussio…" at bounding box center [841, 284] width 810 height 15
click at [689, 336] on div "updated to Perdu by A Abel SALAH" at bounding box center [846, 331] width 799 height 17
drag, startPoint x: 724, startPoint y: 291, endPoint x: 660, endPoint y: 286, distance: 63.8
click at [660, 286] on span ""Le responsable des campus Jérémie Labat reprends la discussion et le projet av…" at bounding box center [815, 285] width 587 height 14
click at [661, 285] on span ""Le responsable des campus Jérémie Labat reprends la discussion et le projet av…" at bounding box center [815, 285] width 587 height 14
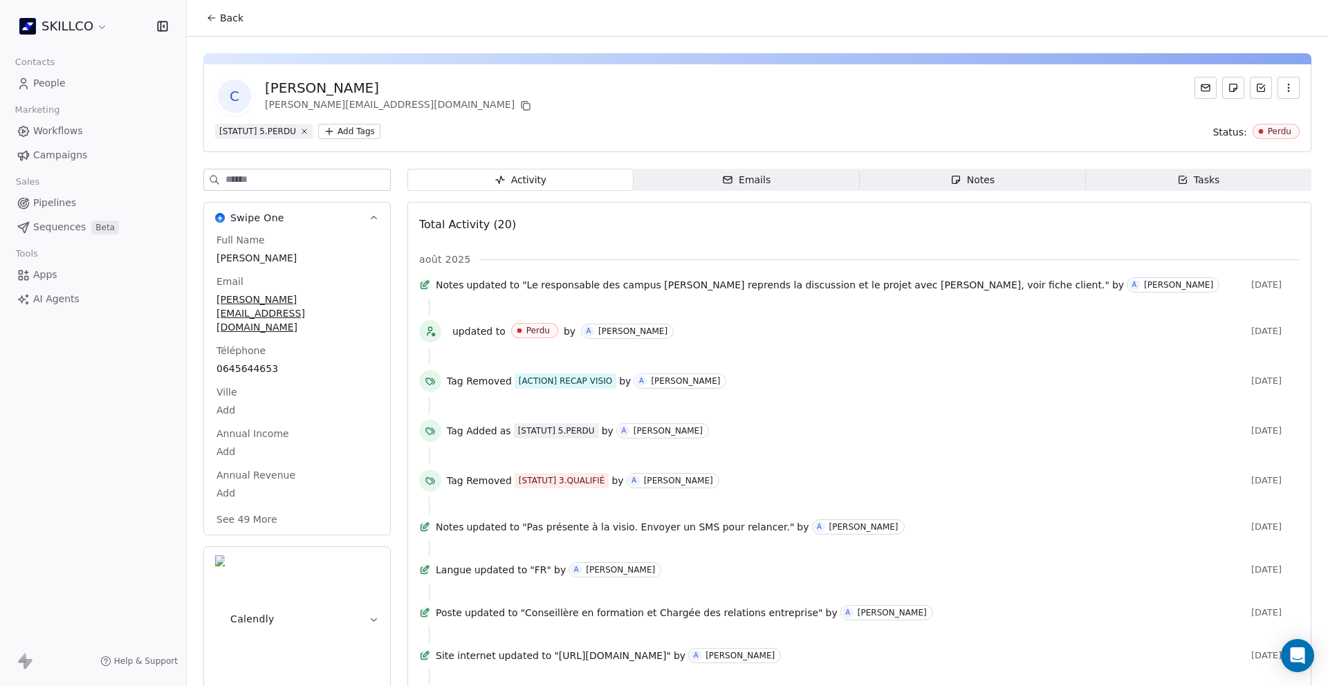
drag, startPoint x: 658, startPoint y: 291, endPoint x: 712, endPoint y: 289, distance: 54.0
click at [712, 289] on span ""Le responsable des campus Jérémie Labat reprends la discussion et le projet av…" at bounding box center [815, 285] width 587 height 14
drag, startPoint x: 725, startPoint y: 288, endPoint x: 660, endPoint y: 290, distance: 65.7
click at [660, 290] on span ""Le responsable des campus Jérémie Labat reprends la discussion et le projet av…" at bounding box center [815, 285] width 587 height 14
click at [221, 23] on span "Back" at bounding box center [232, 18] width 24 height 14
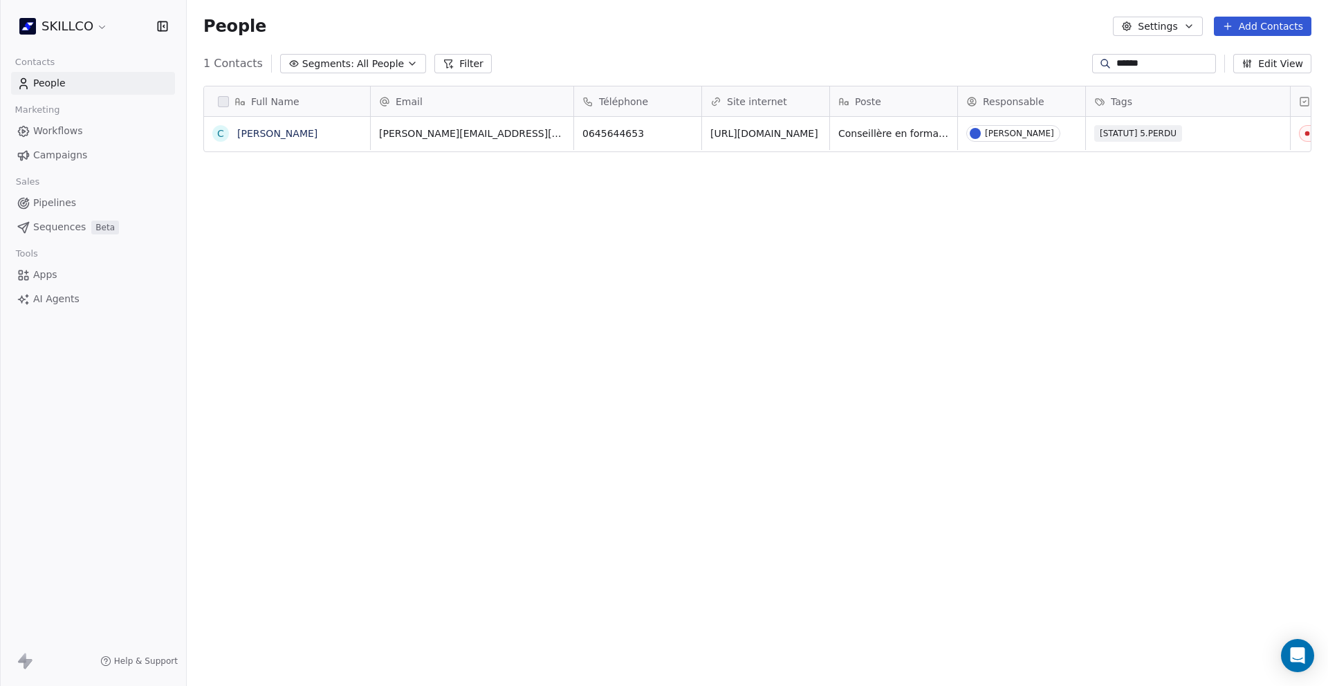
scroll to position [593, 1131]
click at [1155, 62] on input "*****" at bounding box center [1164, 64] width 97 height 14
drag, startPoint x: 1135, startPoint y: 64, endPoint x: 997, endPoint y: 69, distance: 137.7
click at [997, 69] on div "1 Contacts Segments: All People Filter ***** Edit View" at bounding box center [757, 64] width 1141 height 22
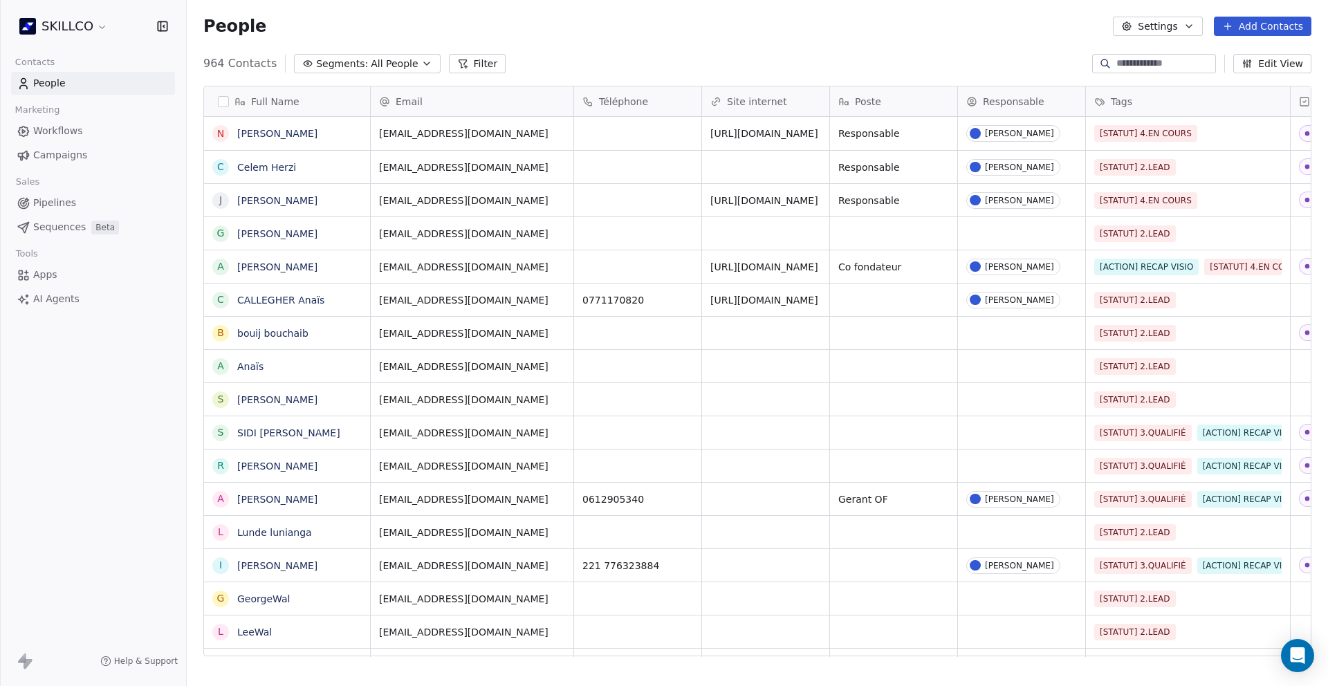
click at [1132, 66] on input at bounding box center [1164, 64] width 97 height 14
click at [1126, 66] on input at bounding box center [1164, 64] width 97 height 14
click at [1084, 102] on div at bounding box center [1084, 101] width 3 height 30
click at [1104, 102] on icon at bounding box center [1102, 102] width 3 height 6
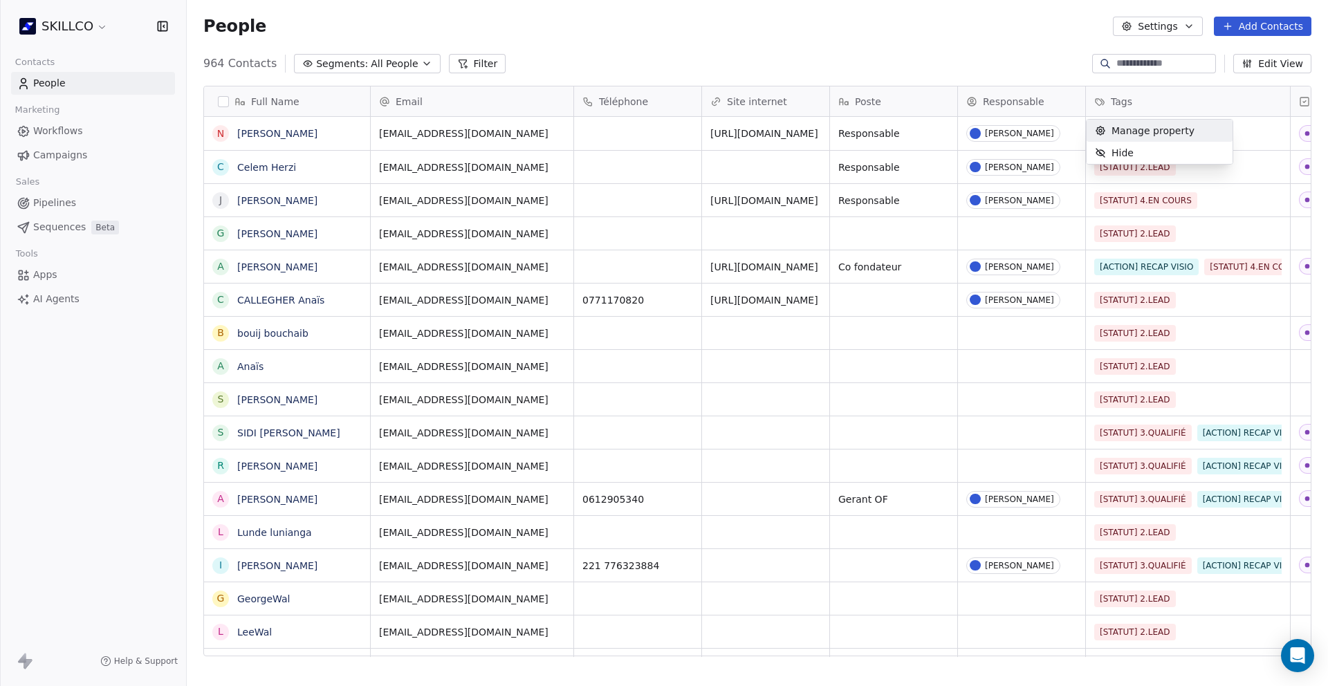
click at [1126, 97] on html "SKILLCO Contacts People Marketing Workflows Campaigns Sales Pipelines Sequences…" at bounding box center [664, 343] width 1328 height 686
click at [248, 203] on link "[PERSON_NAME]" at bounding box center [277, 200] width 80 height 11
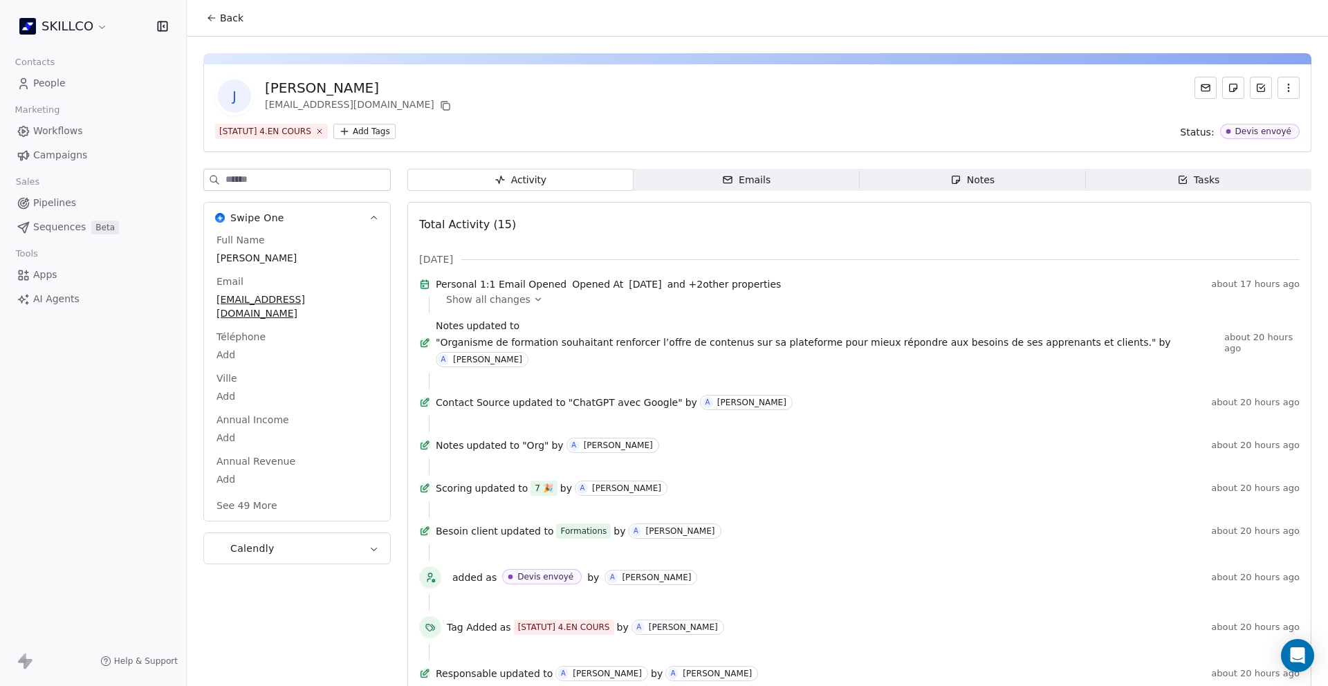
click at [373, 128] on html "SKILLCO Contacts People Marketing Workflows Campaigns Sales Pipelines Sequences…" at bounding box center [664, 343] width 1328 height 686
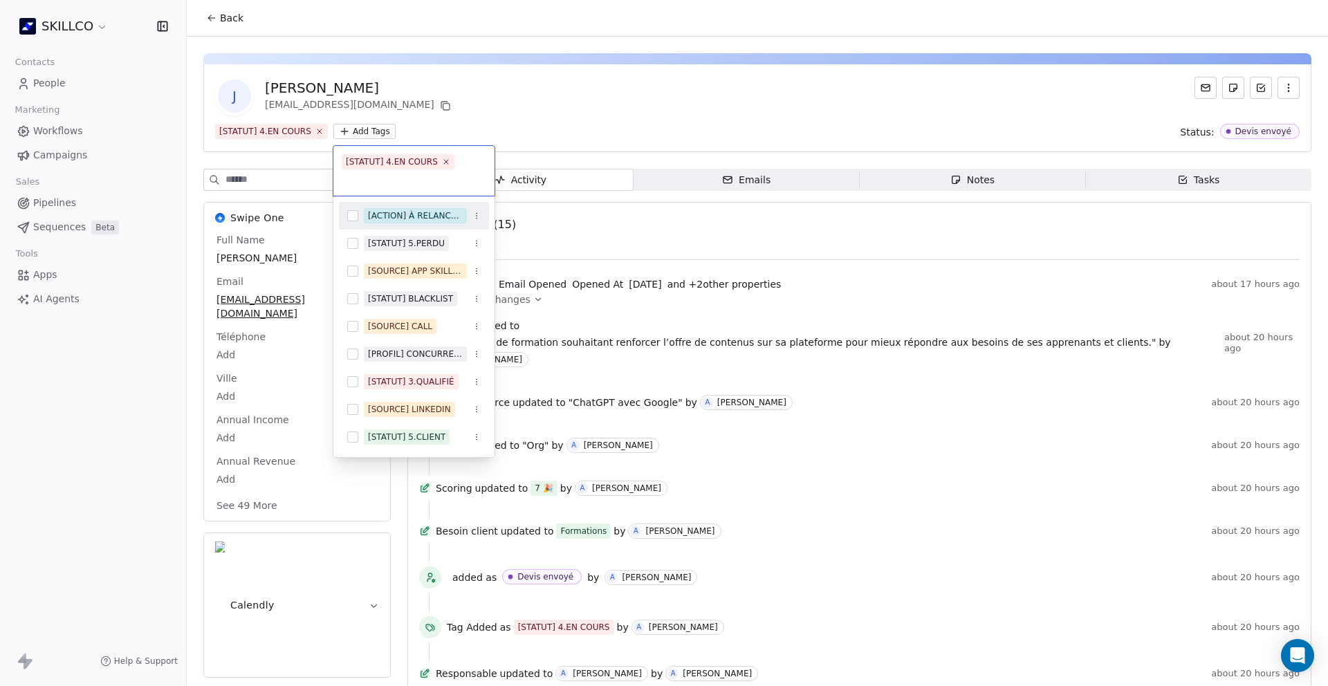
click at [212, 12] on html "SKILLCO Contacts People Marketing Workflows Campaigns Sales Pipelines Sequences…" at bounding box center [664, 343] width 1328 height 686
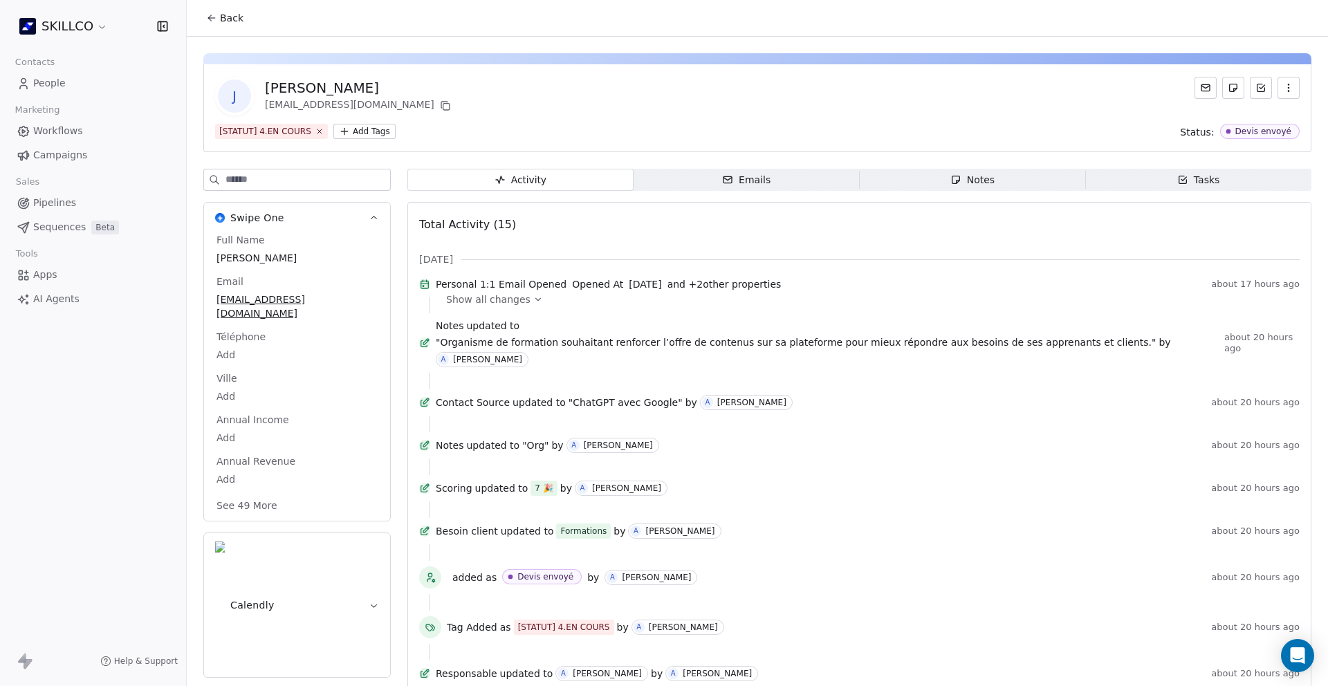
click at [210, 22] on icon at bounding box center [211, 17] width 11 height 11
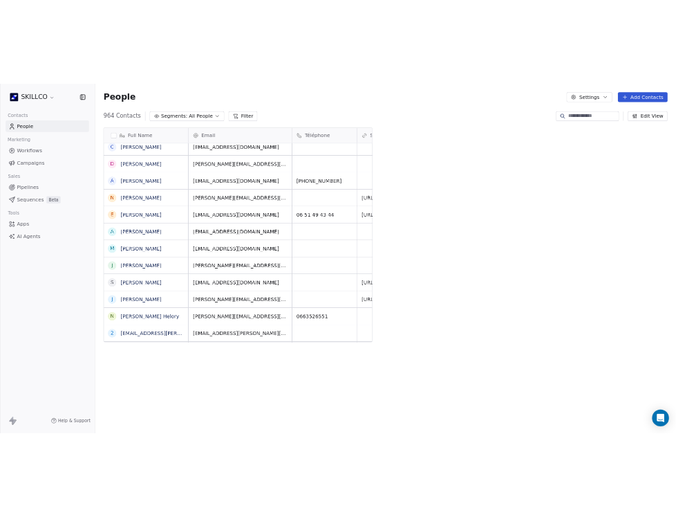
scroll to position [445, 550]
